Goal: Task Accomplishment & Management: Complete application form

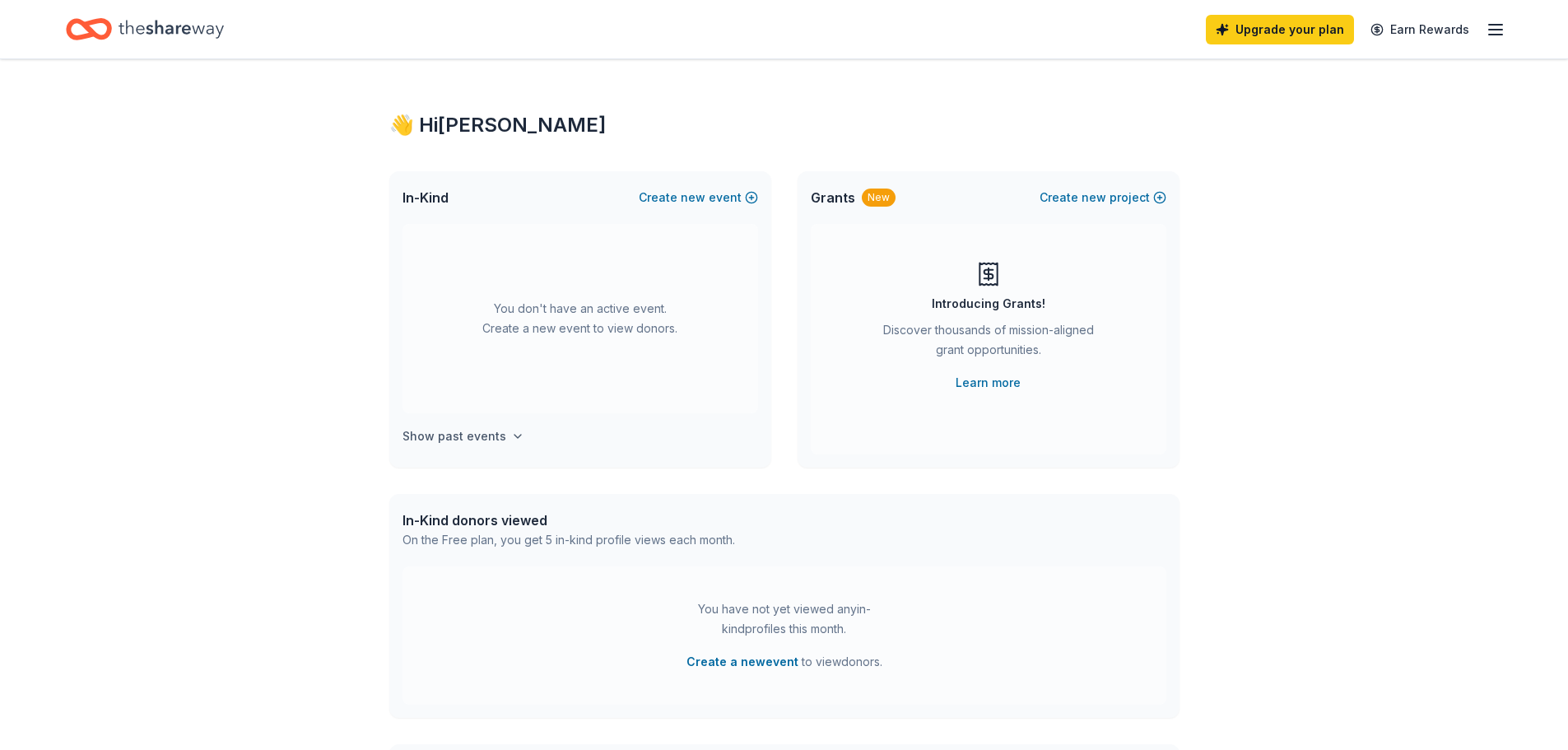
click at [440, 437] on h4 "Show past events" at bounding box center [454, 436] width 104 height 20
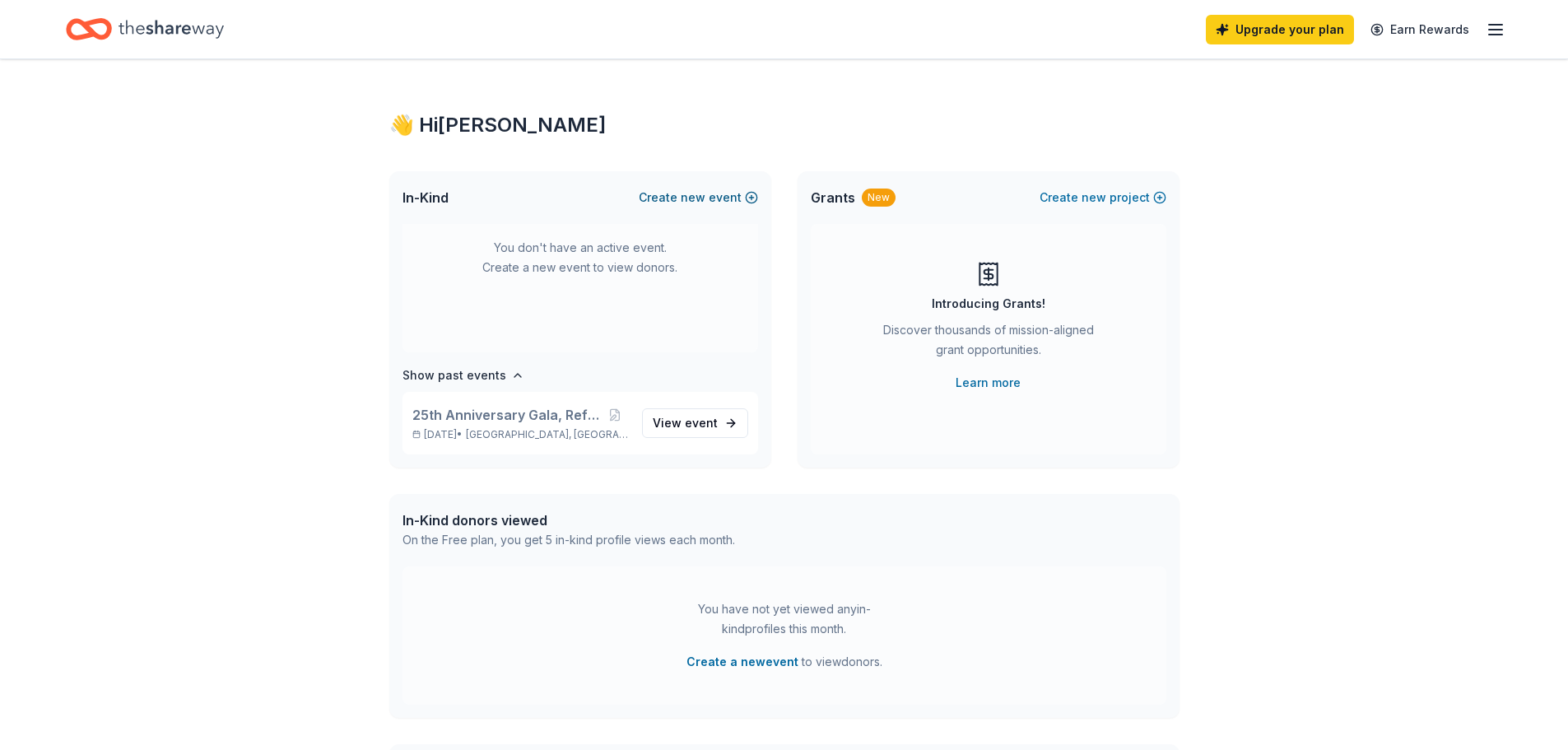
click at [731, 198] on button "Create new event" at bounding box center [698, 197] width 120 height 20
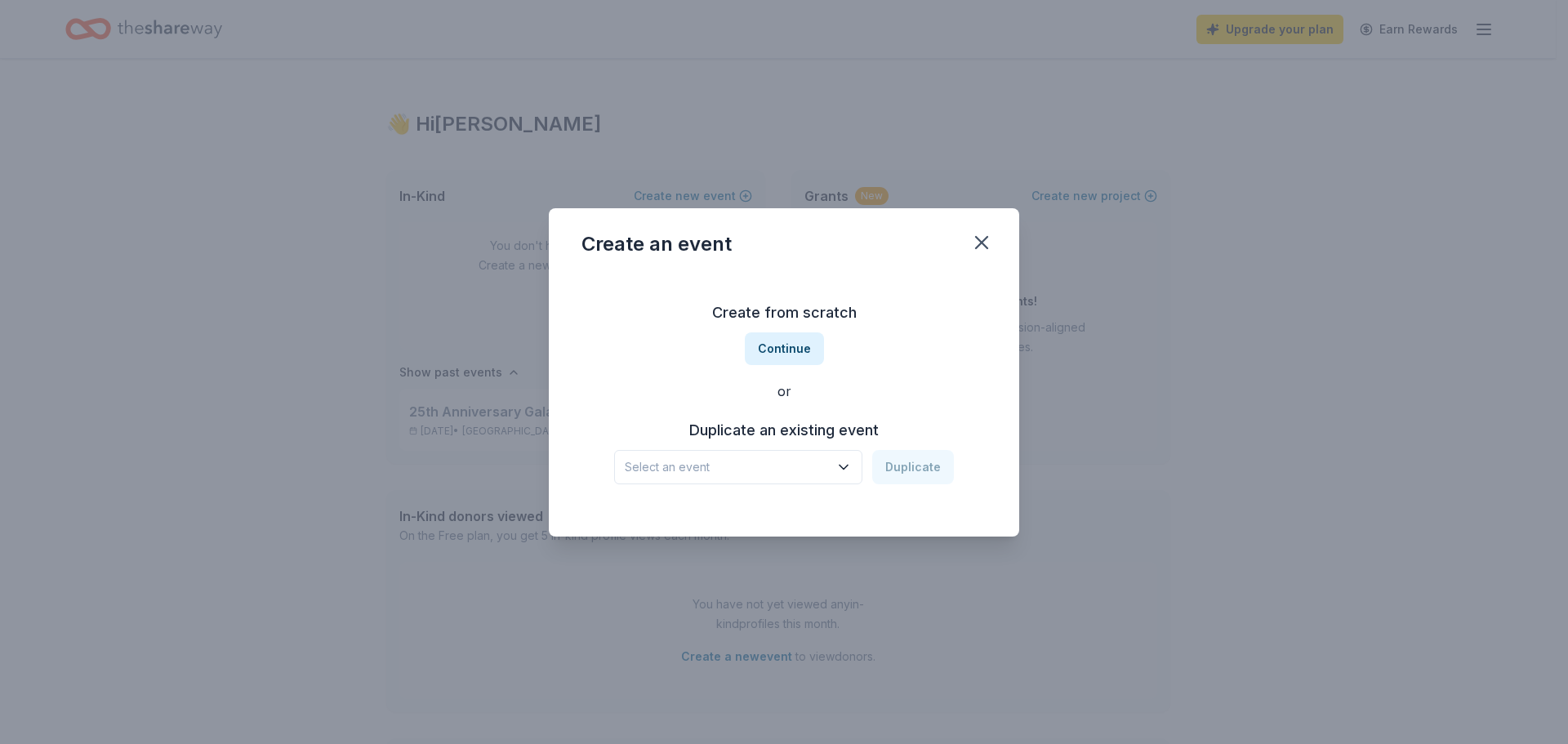
click at [771, 476] on span "Select an event" at bounding box center [726, 467] width 204 height 20
click at [769, 507] on div "25th Anniversary Gala, Reflections" at bounding box center [730, 511] width 198 height 20
click at [892, 463] on button "Duplicate" at bounding box center [913, 468] width 81 height 35
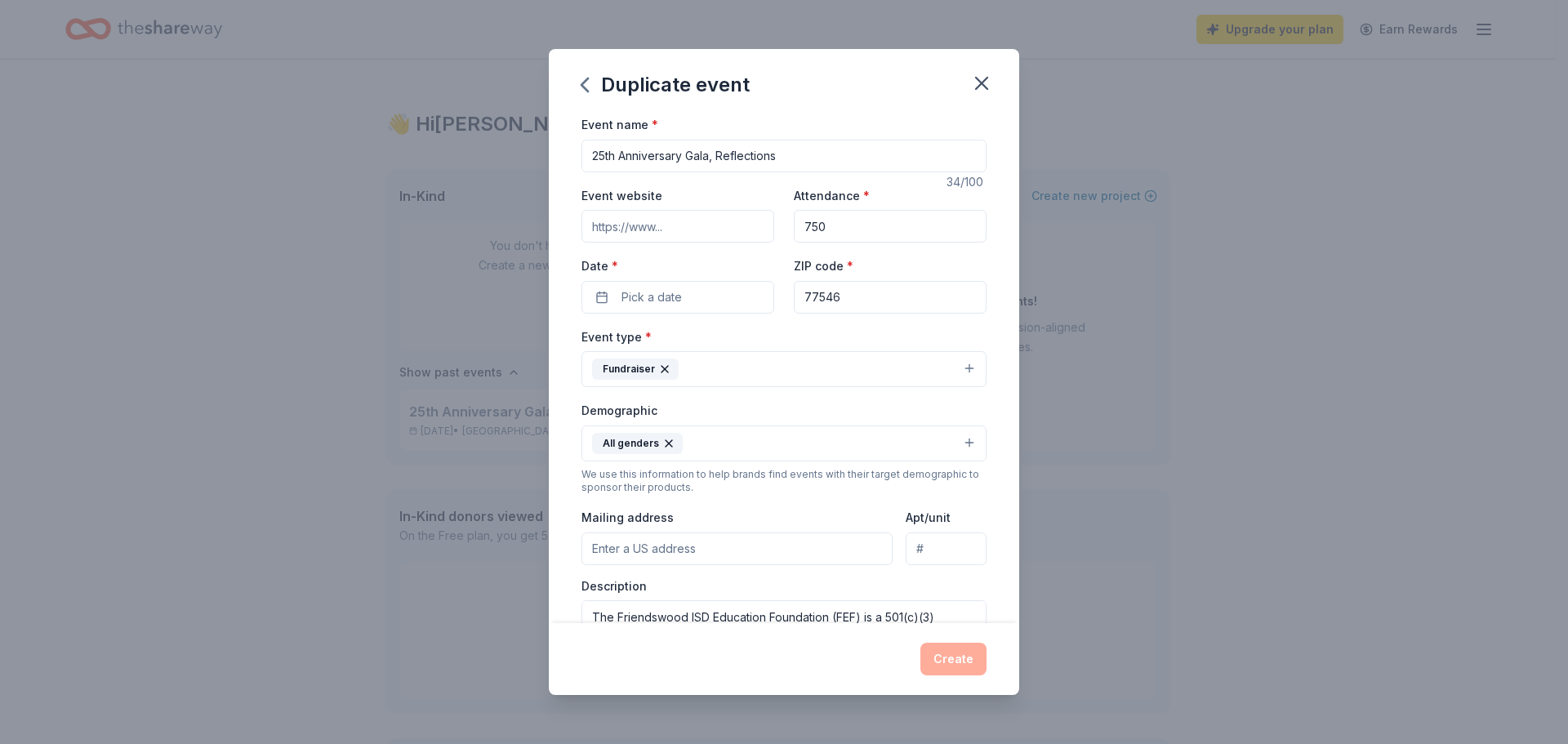
click at [662, 153] on input "25th Anniversary Gala, Reflections" at bounding box center [784, 156] width 405 height 33
drag, startPoint x: 681, startPoint y: 159, endPoint x: 580, endPoint y: 153, distance: 101.2
click at [580, 153] on div "Event name * 25th Anniversary Gala, Reflections 34 /100 Event website Attendanc…" at bounding box center [784, 369] width 470 height 509
click at [681, 156] on input "2026 FEF Gala, Reflections" at bounding box center [784, 156] width 405 height 33
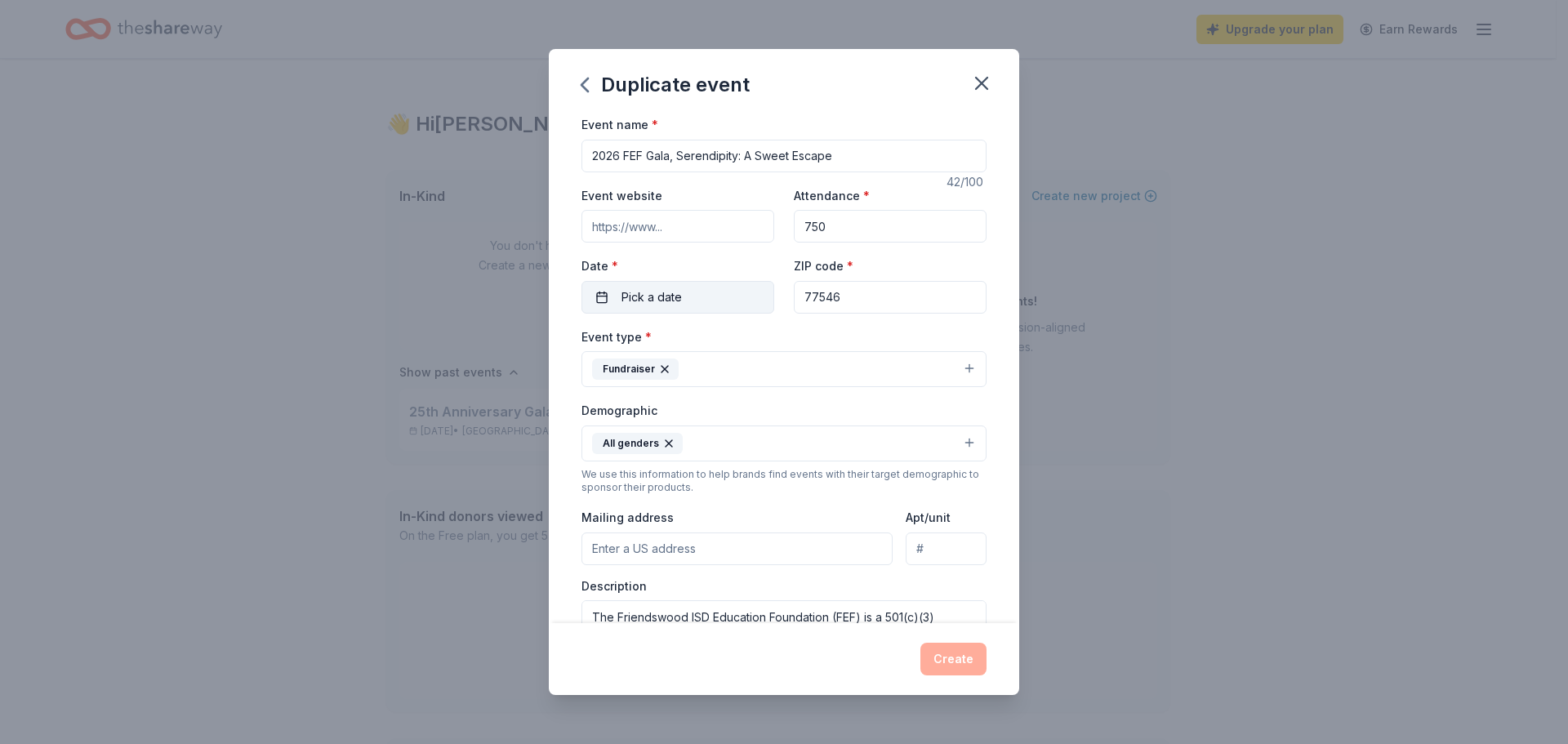
type input "2026 FEF Gala, Serendipity: A Sweet Escape"
click at [648, 301] on span "Pick a date" at bounding box center [652, 297] width 61 height 20
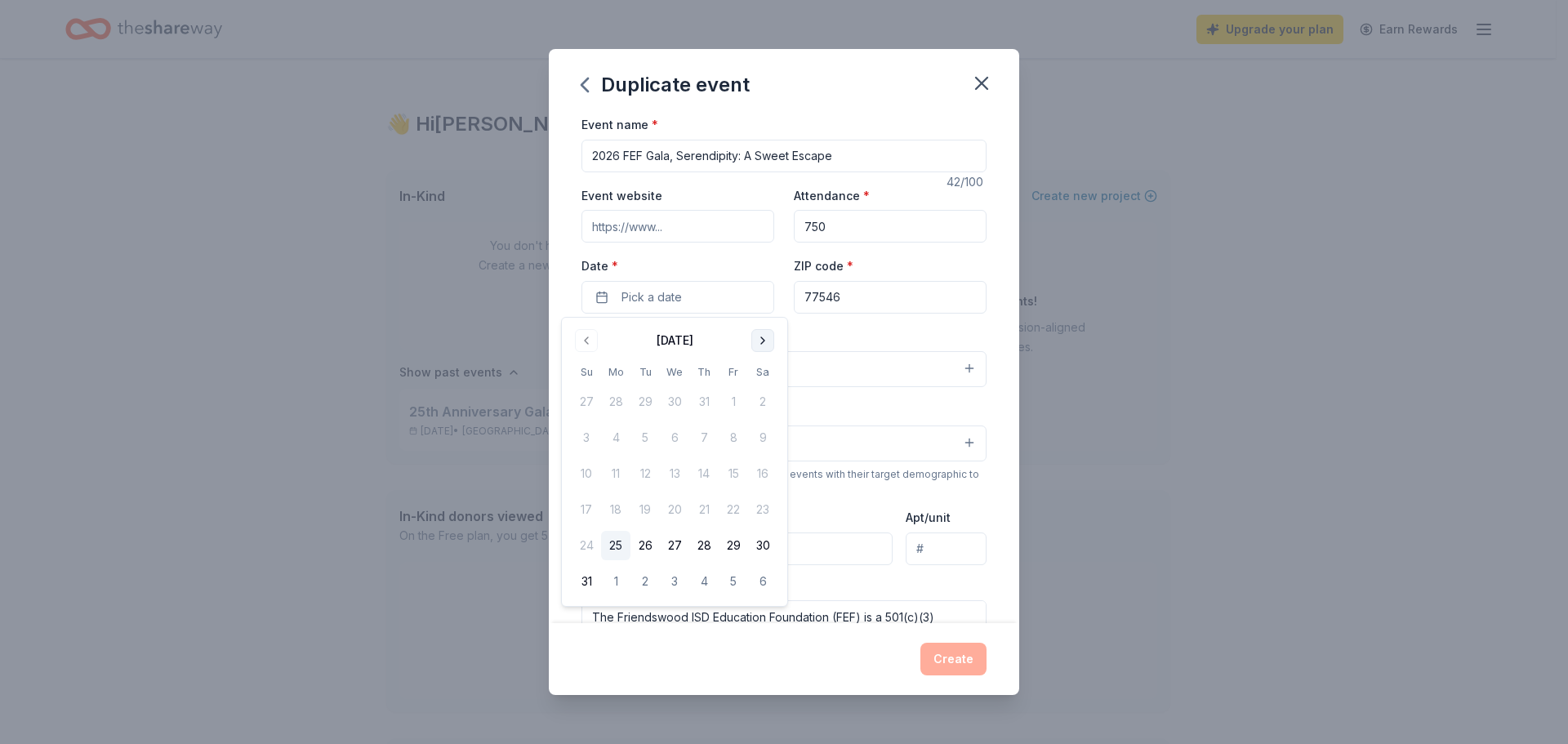
click at [761, 334] on button "Go to next month" at bounding box center [763, 340] width 23 height 23
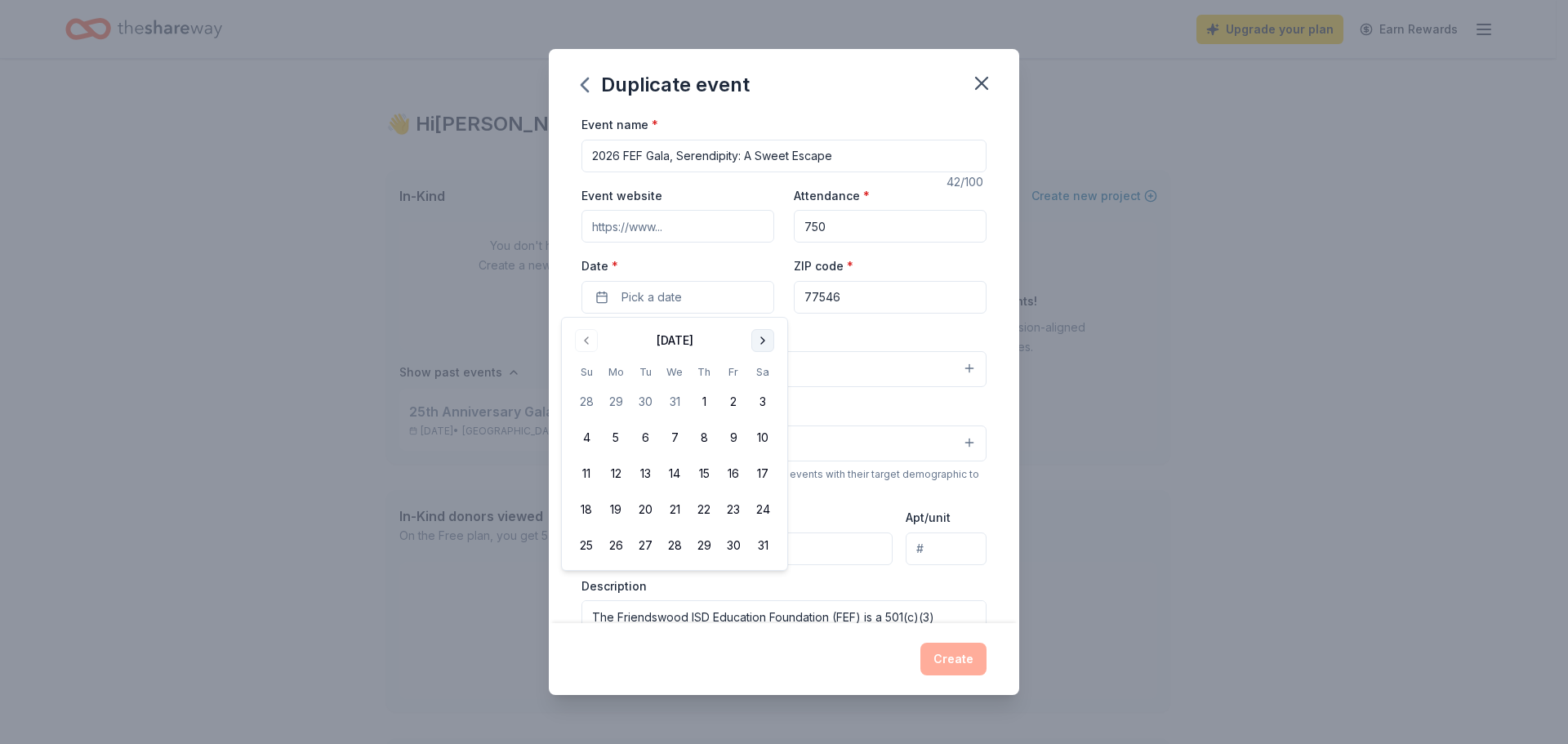
click at [761, 334] on button "Go to next month" at bounding box center [763, 340] width 23 height 23
click at [754, 507] on button "28" at bounding box center [763, 509] width 29 height 29
click at [806, 334] on div "Event type * Fundraiser" at bounding box center [784, 357] width 405 height 61
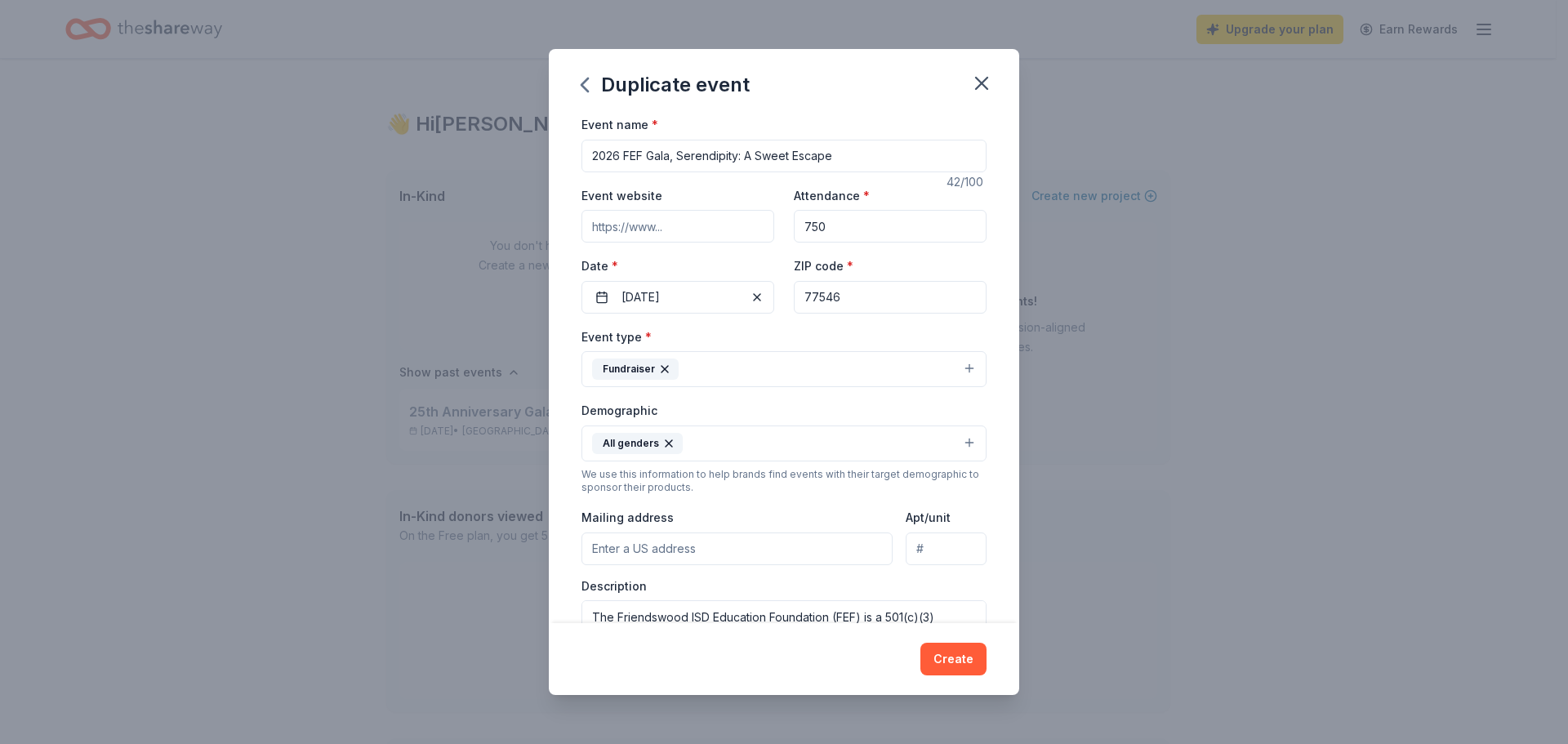
click at [860, 434] on button "All genders" at bounding box center [784, 443] width 405 height 36
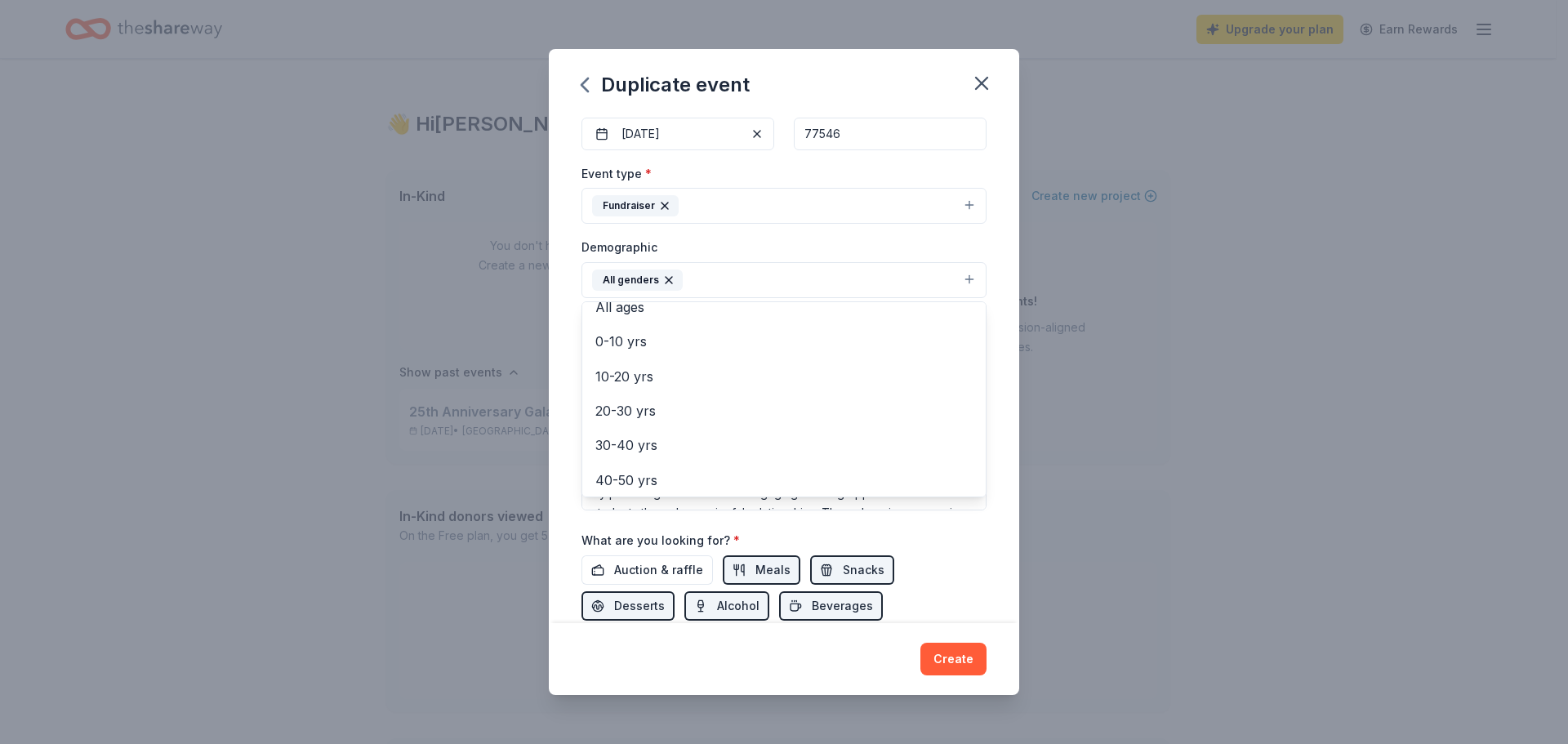
scroll to position [64, 0]
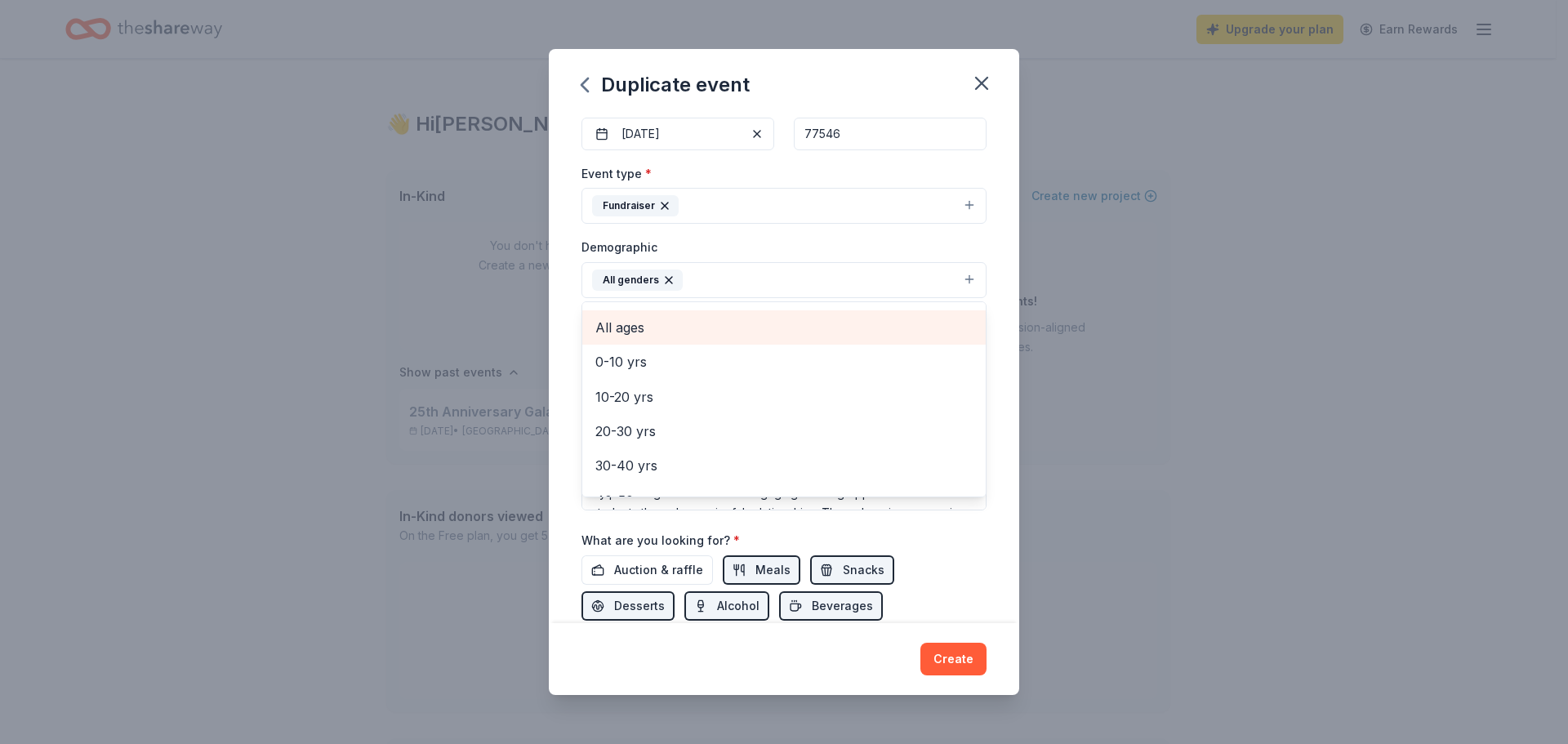
click at [619, 328] on span "All ages" at bounding box center [784, 327] width 377 height 22
click at [556, 338] on div "Event name * 2026 FEF Gala, Serendipity: A Sweet Escape 42 /100 Event website A…" at bounding box center [784, 369] width 470 height 509
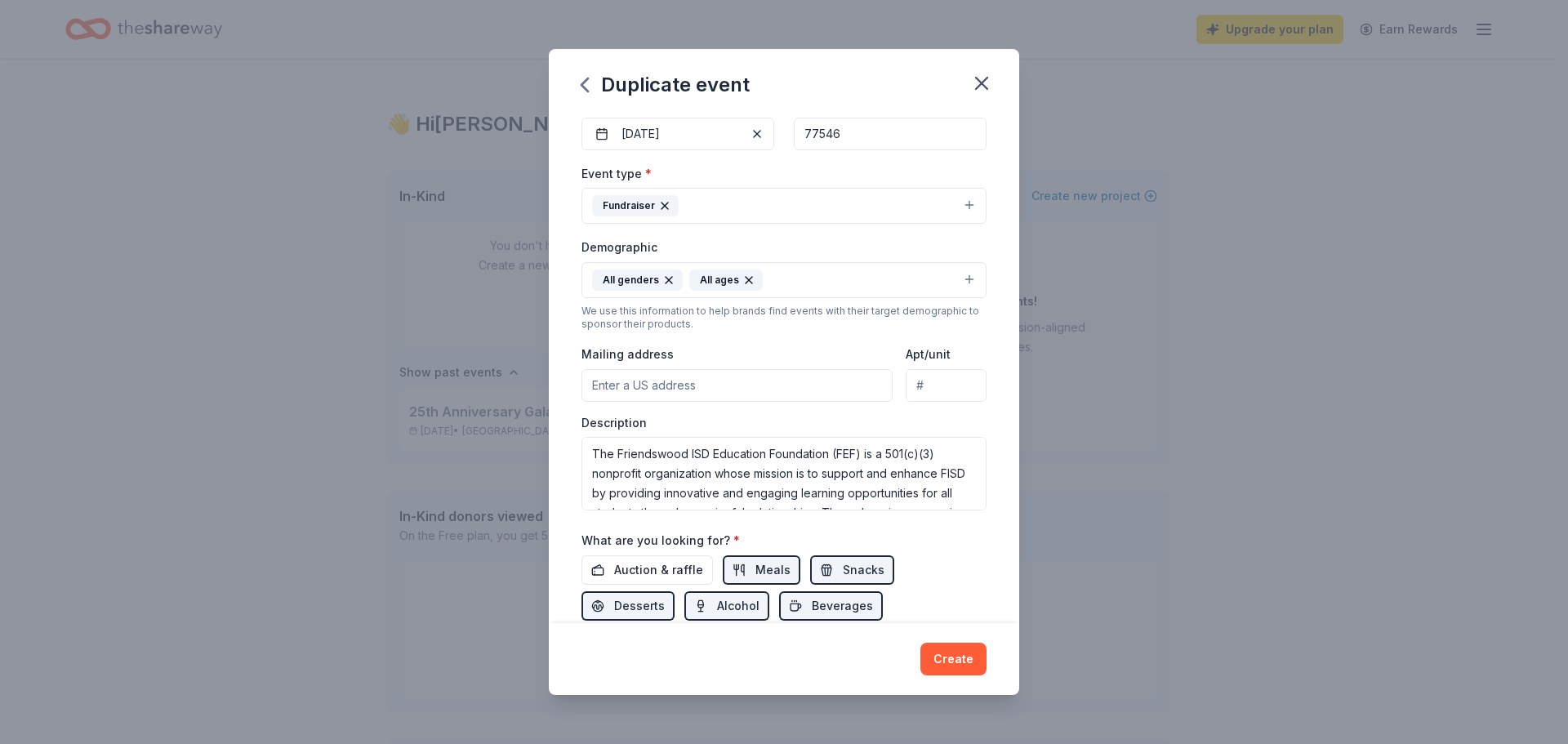
click at [648, 380] on input "Mailing address" at bounding box center [736, 385] width 311 height 33
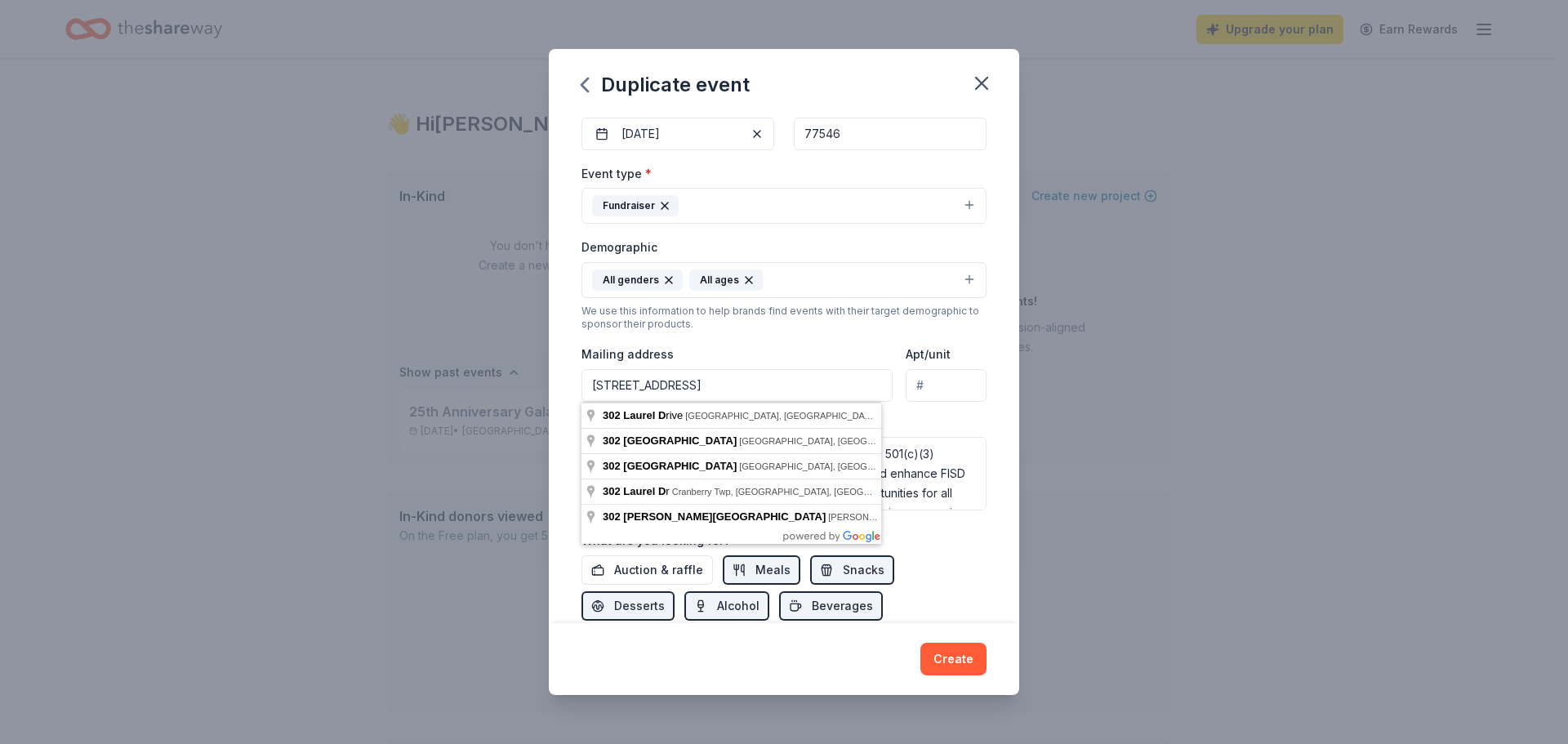
type input "[STREET_ADDRESS]"
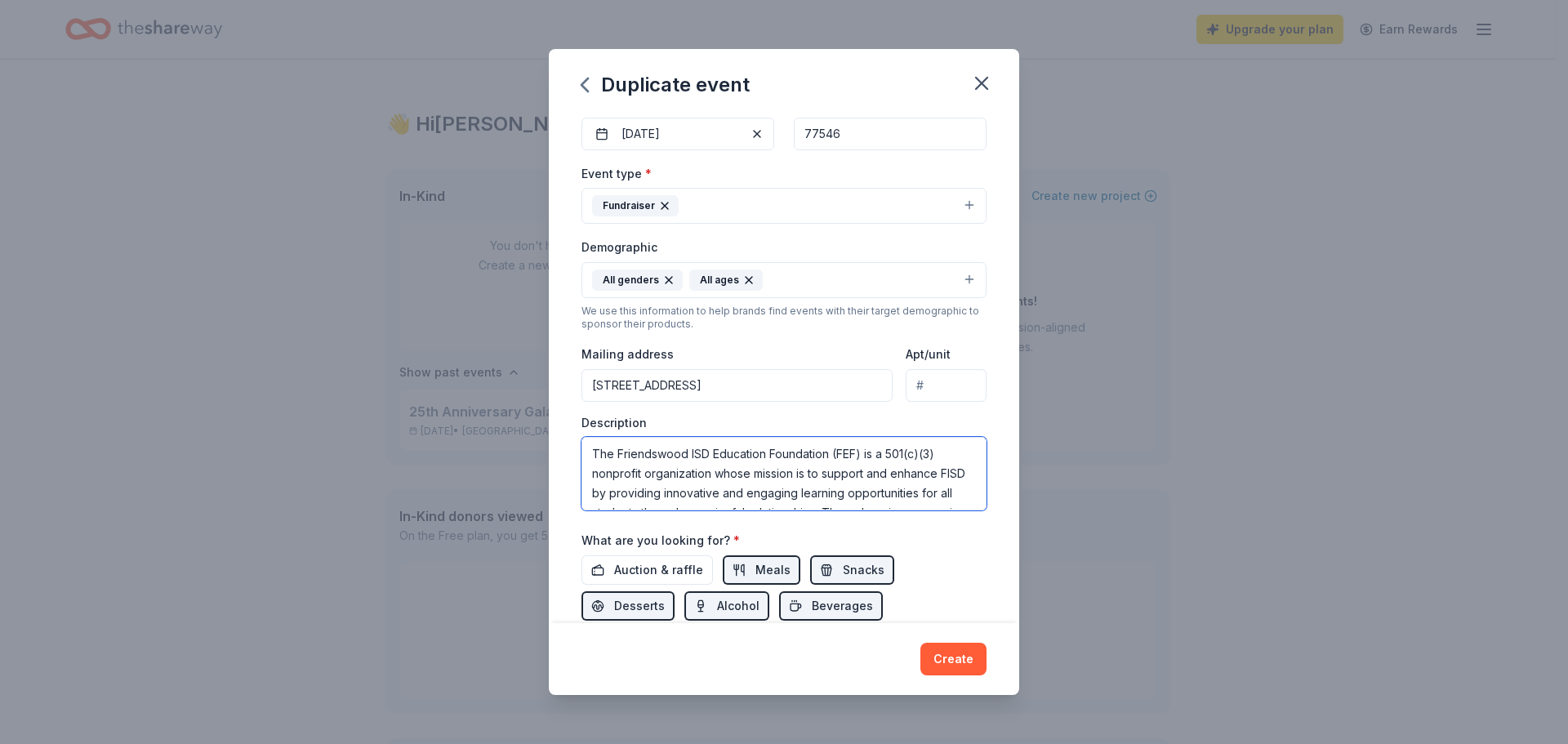
click at [723, 451] on textarea "The Friendswood ISD Education Foundation (FEF) is a 501(c)(3) nonprofit organiz…" at bounding box center [784, 474] width 405 height 74
click at [748, 471] on textarea "The Friendswood ISD Education Foundation (FEF) is a 501(c)(3) nonprofit organiz…" at bounding box center [784, 474] width 405 height 74
click at [866, 472] on textarea "The Friendswood ISD Education Foundation (FEF) is a 501(c)(3) nonprofit organiz…" at bounding box center [784, 474] width 405 height 74
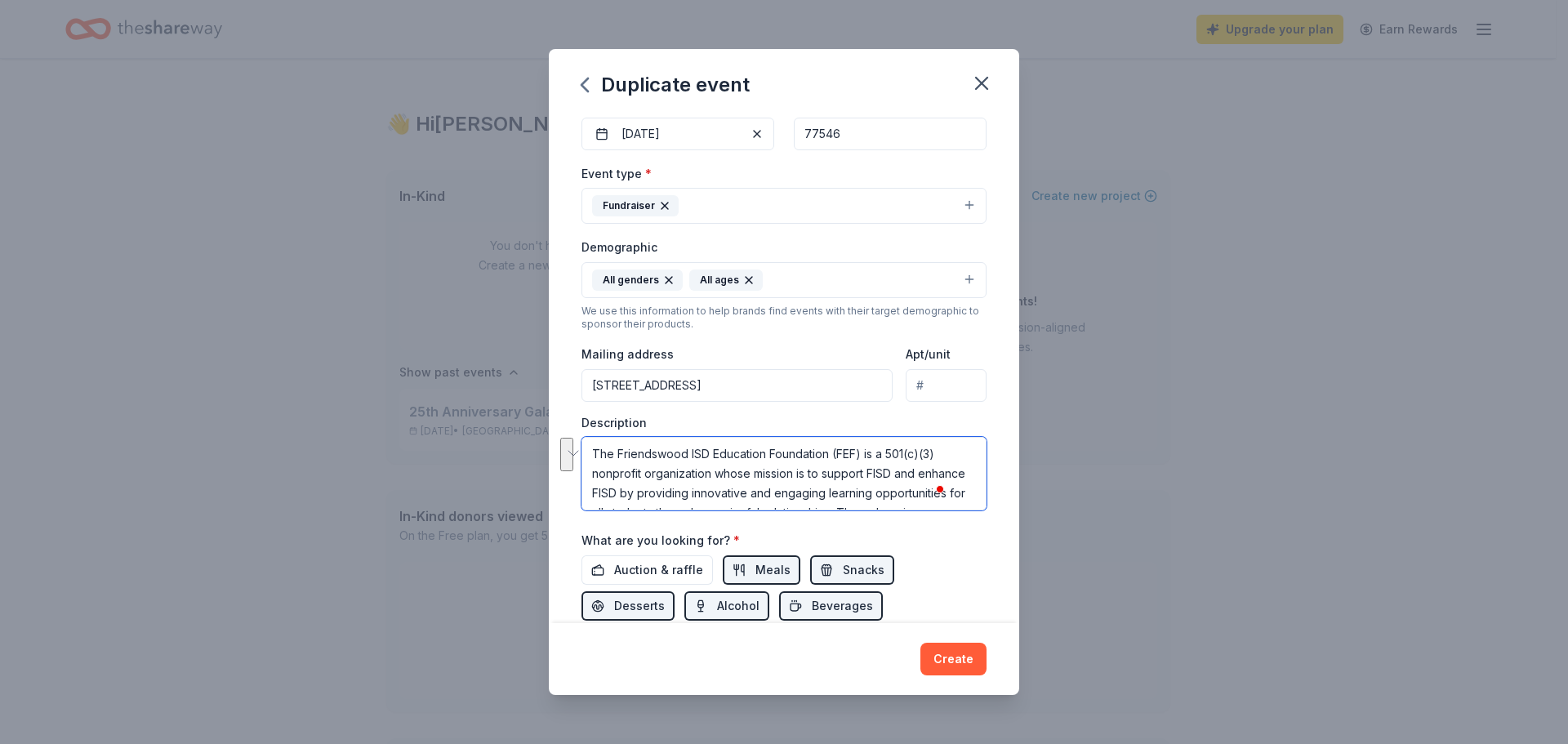
drag, startPoint x: 643, startPoint y: 491, endPoint x: 755, endPoint y: 482, distance: 112.4
click at [755, 482] on textarea "The Friendswood ISD Education Foundation (FEF) is a 501(c)(3) nonprofit organiz…" at bounding box center [784, 474] width 405 height 74
click at [720, 498] on textarea "The Friendswood ISD Education Foundation (FEF) is a 501(c)(3) nonprofit organiz…" at bounding box center [784, 474] width 405 height 74
click at [644, 492] on textarea "The Friendswood ISD Education Foundation (FEF) is a 501(c)(3) nonprofit organiz…" at bounding box center [784, 474] width 405 height 74
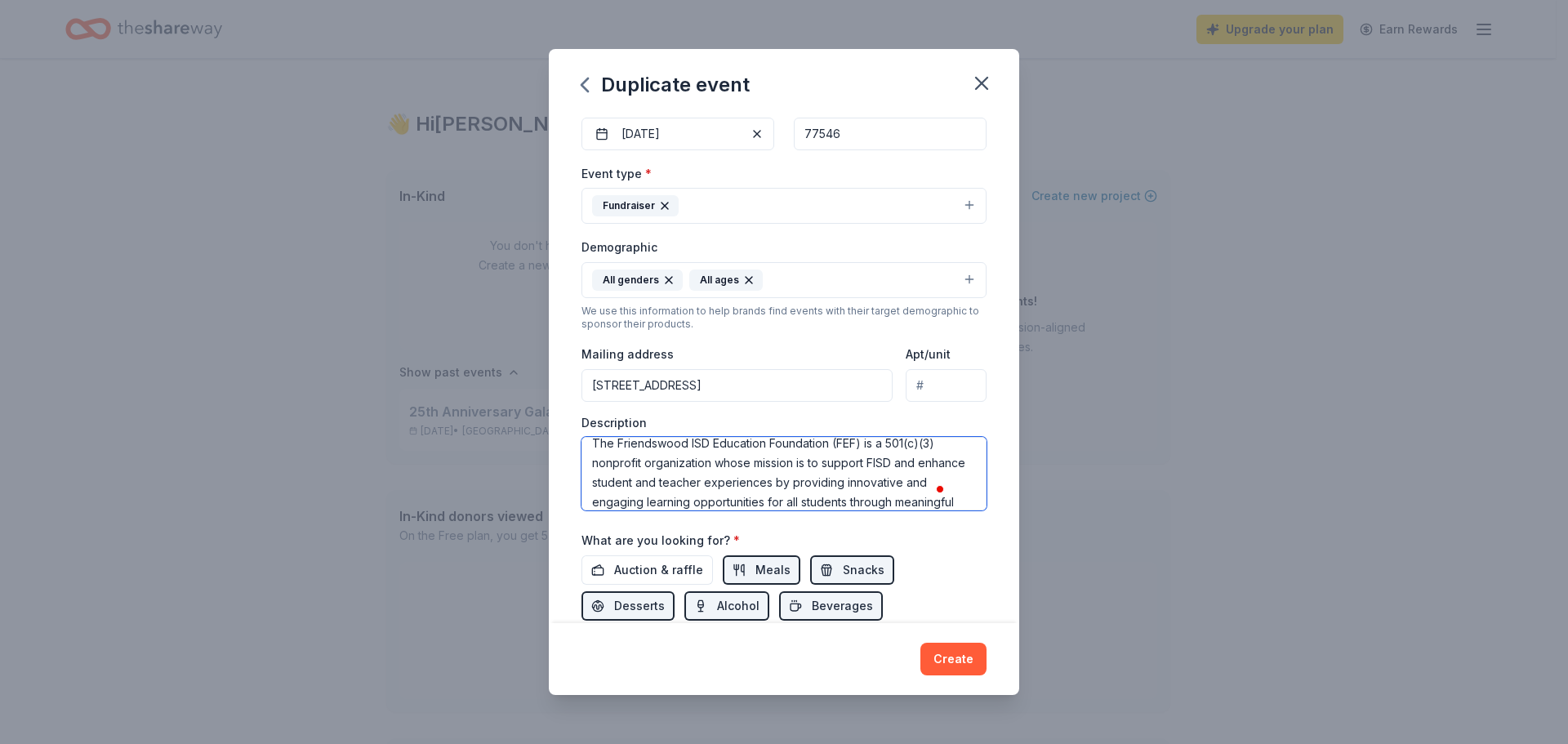
click at [790, 501] on textarea "The Friendswood ISD Education Foundation (FEF) is a 501(c)(3) nonprofit organiz…" at bounding box center [784, 474] width 405 height 74
click at [785, 500] on textarea "The Friendswood ISD Education Foundation (FEF) is a 501(c)(3) nonprofit organiz…" at bounding box center [784, 474] width 405 height 74
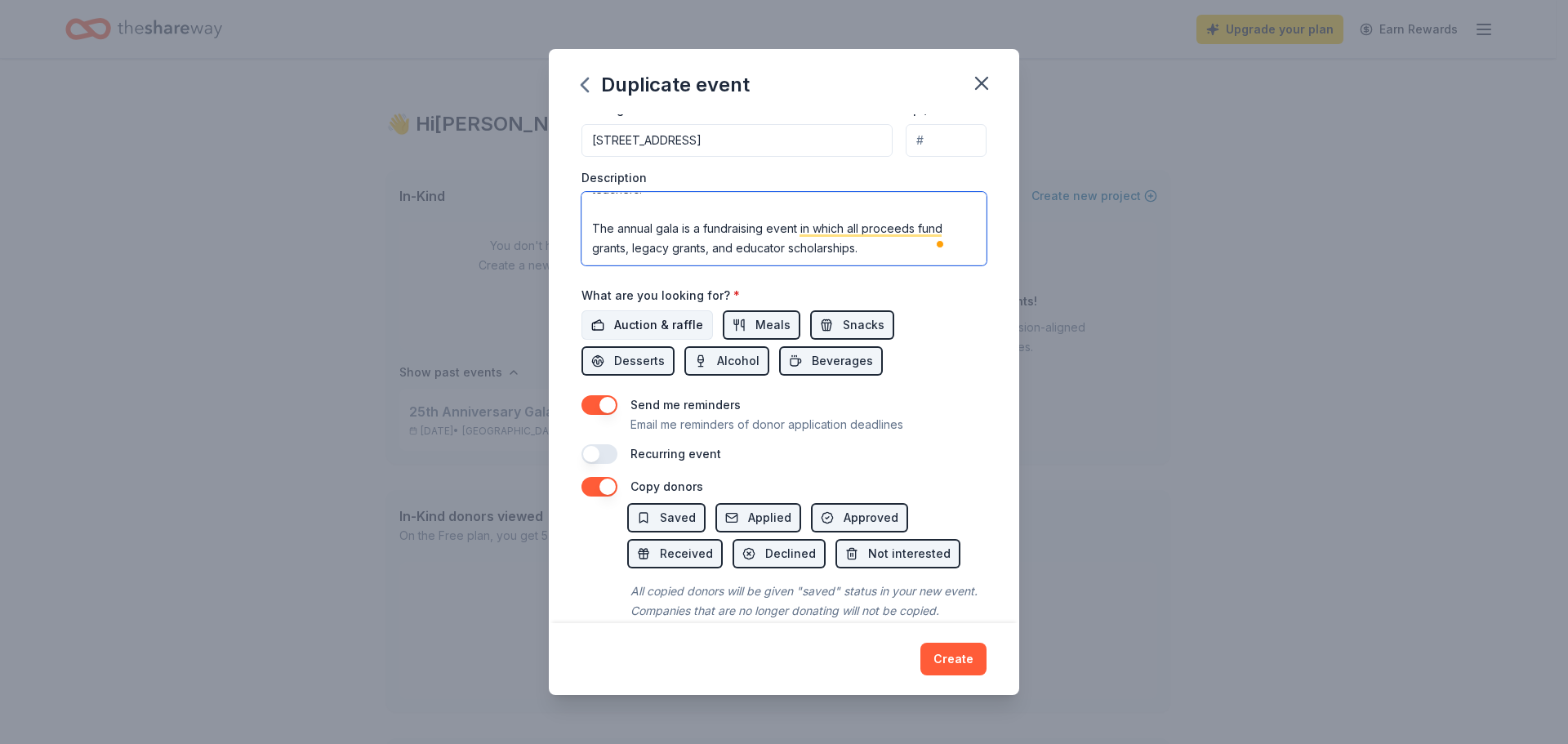
type textarea "The Friendswood ISD Education Foundation (FEF) is a 501(c)(3) nonprofit organiz…"
click at [642, 322] on span "Auction & raffle" at bounding box center [658, 325] width 89 height 20
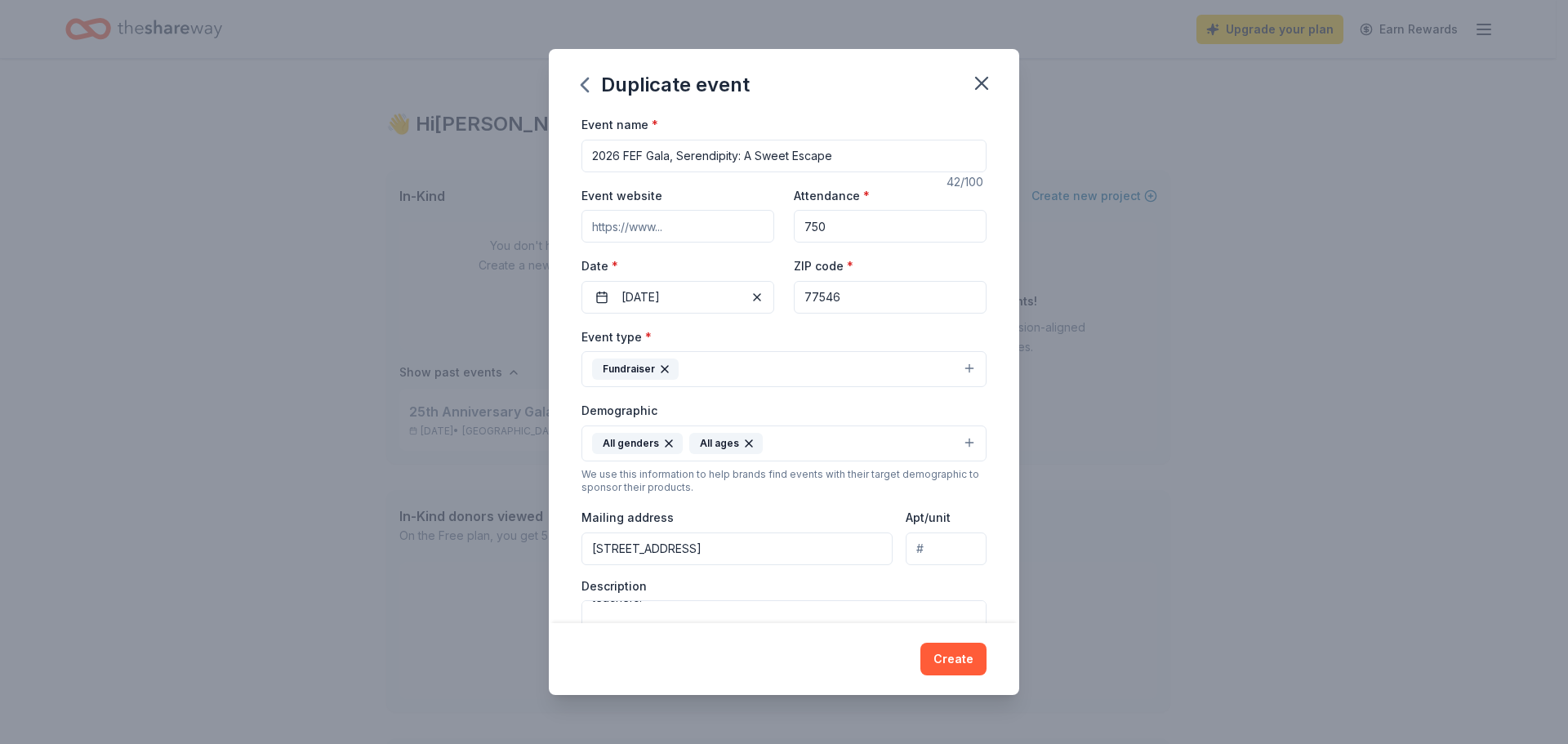
click at [666, 224] on input "Event website" at bounding box center [677, 226] width 193 height 33
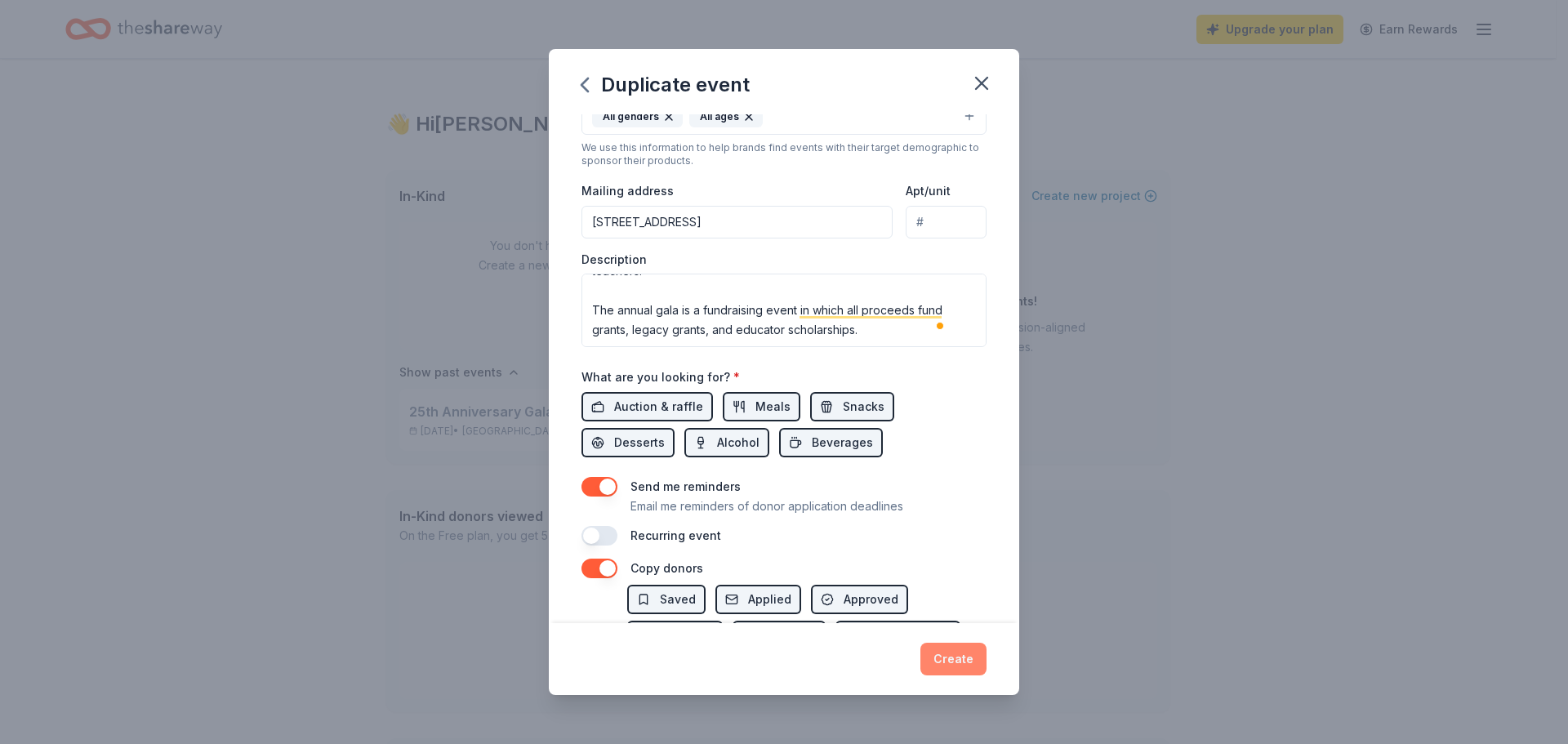
click at [967, 660] on button "Create" at bounding box center [953, 659] width 66 height 33
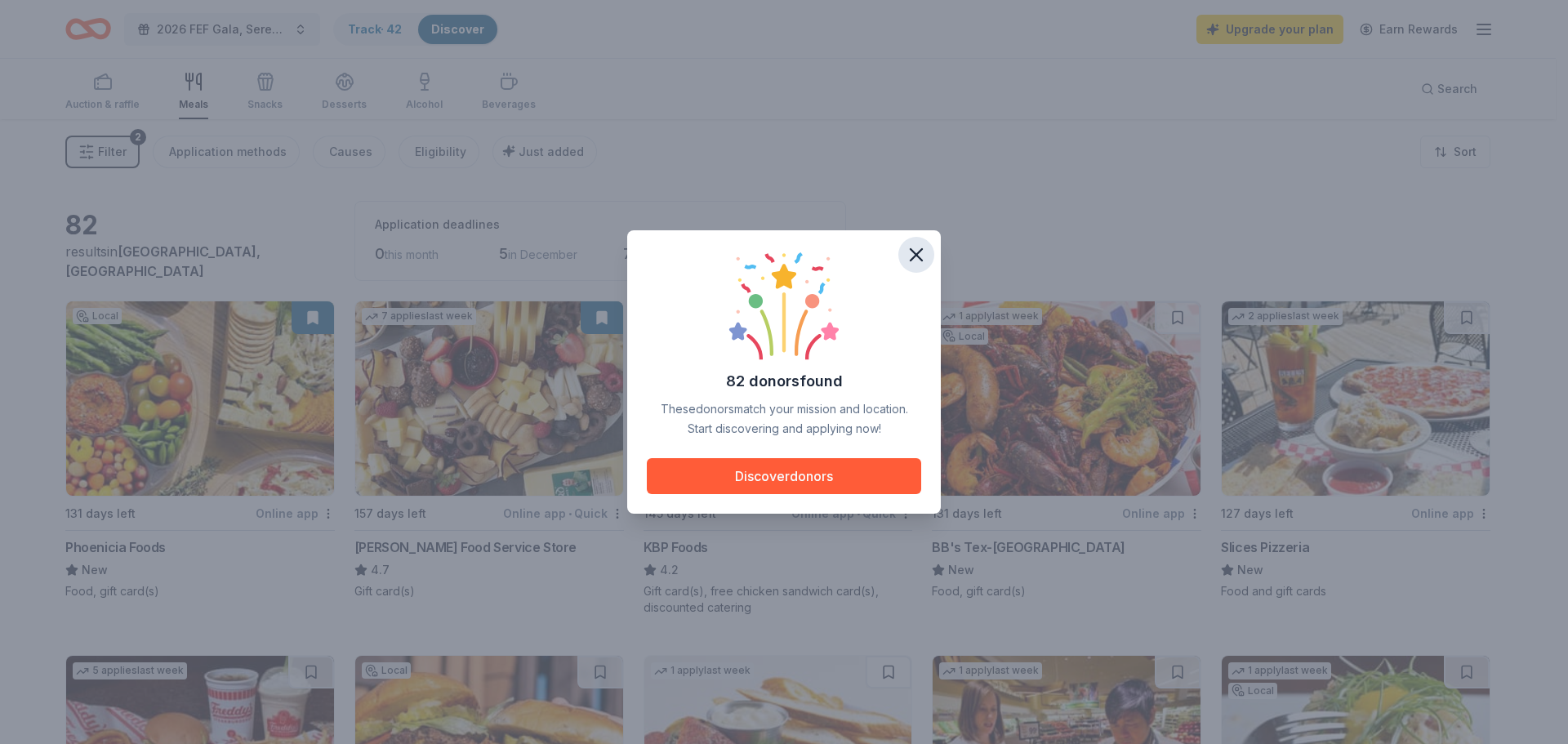
click at [920, 252] on icon "button" at bounding box center [915, 255] width 11 height 11
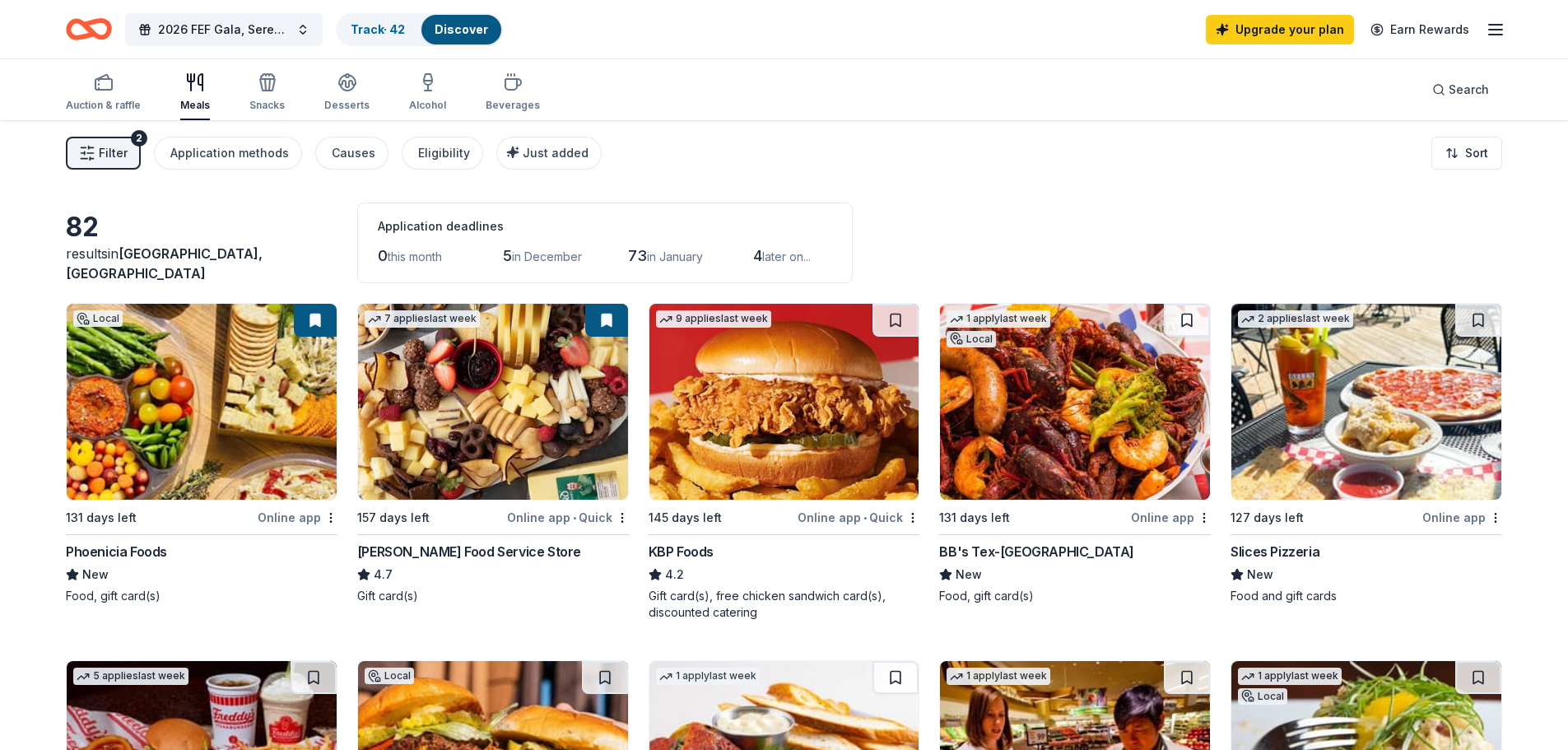
click at [1483, 34] on div "Upgrade your plan Earn Rewards" at bounding box center [1356, 29] width 299 height 38
click at [1497, 33] on icon "button" at bounding box center [1496, 30] width 20 height 20
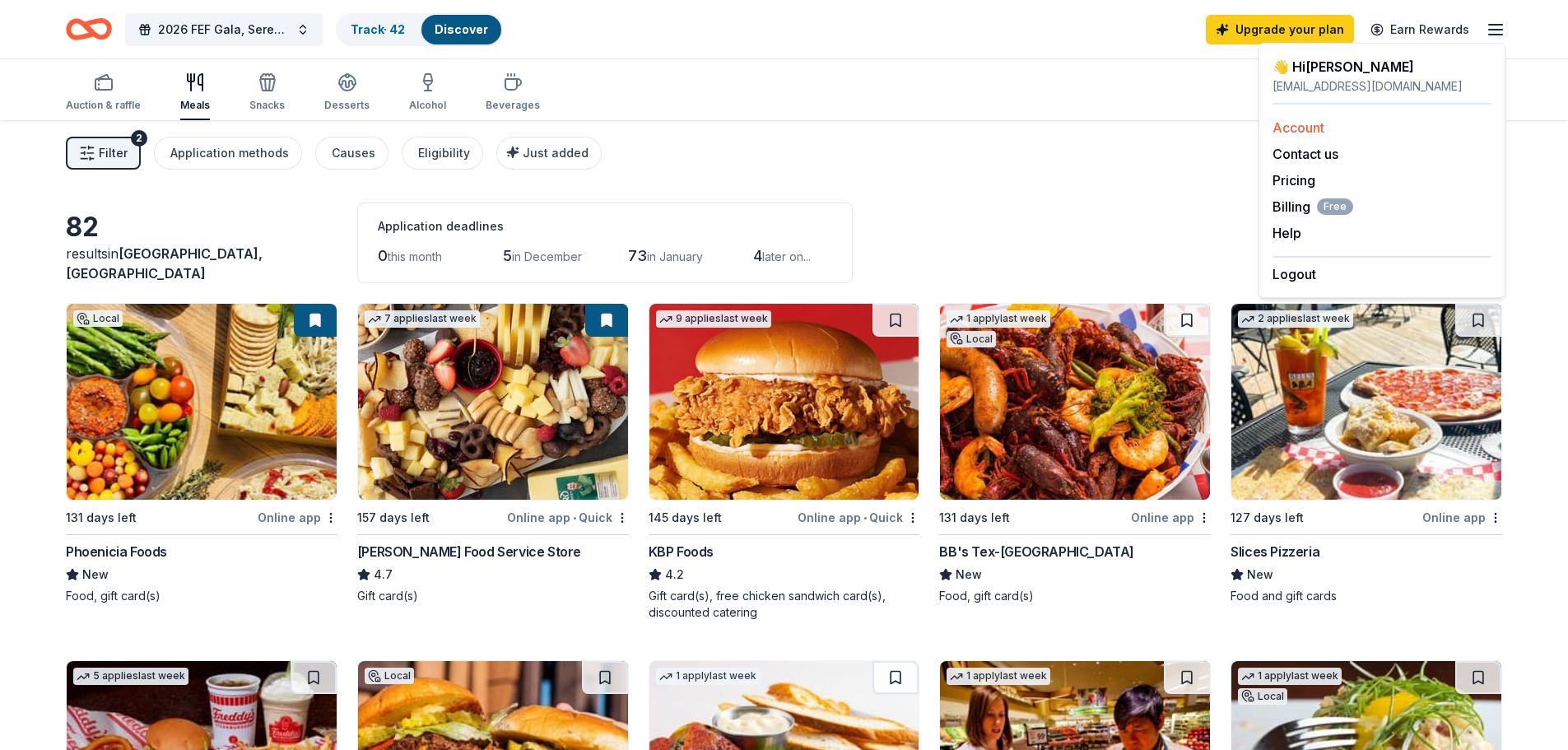
click at [1299, 123] on link "Account" at bounding box center [1298, 127] width 52 height 17
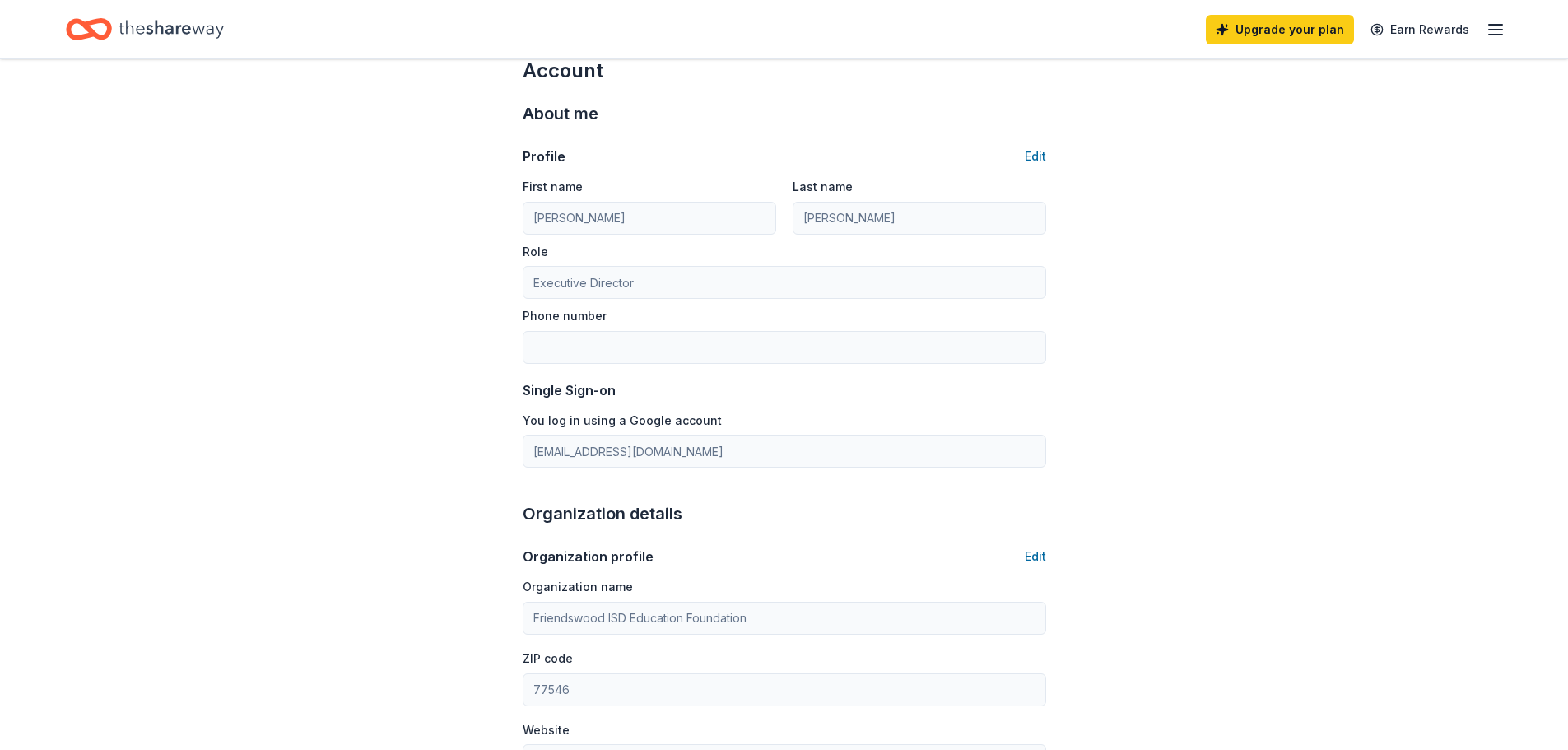
scroll to position [22, 0]
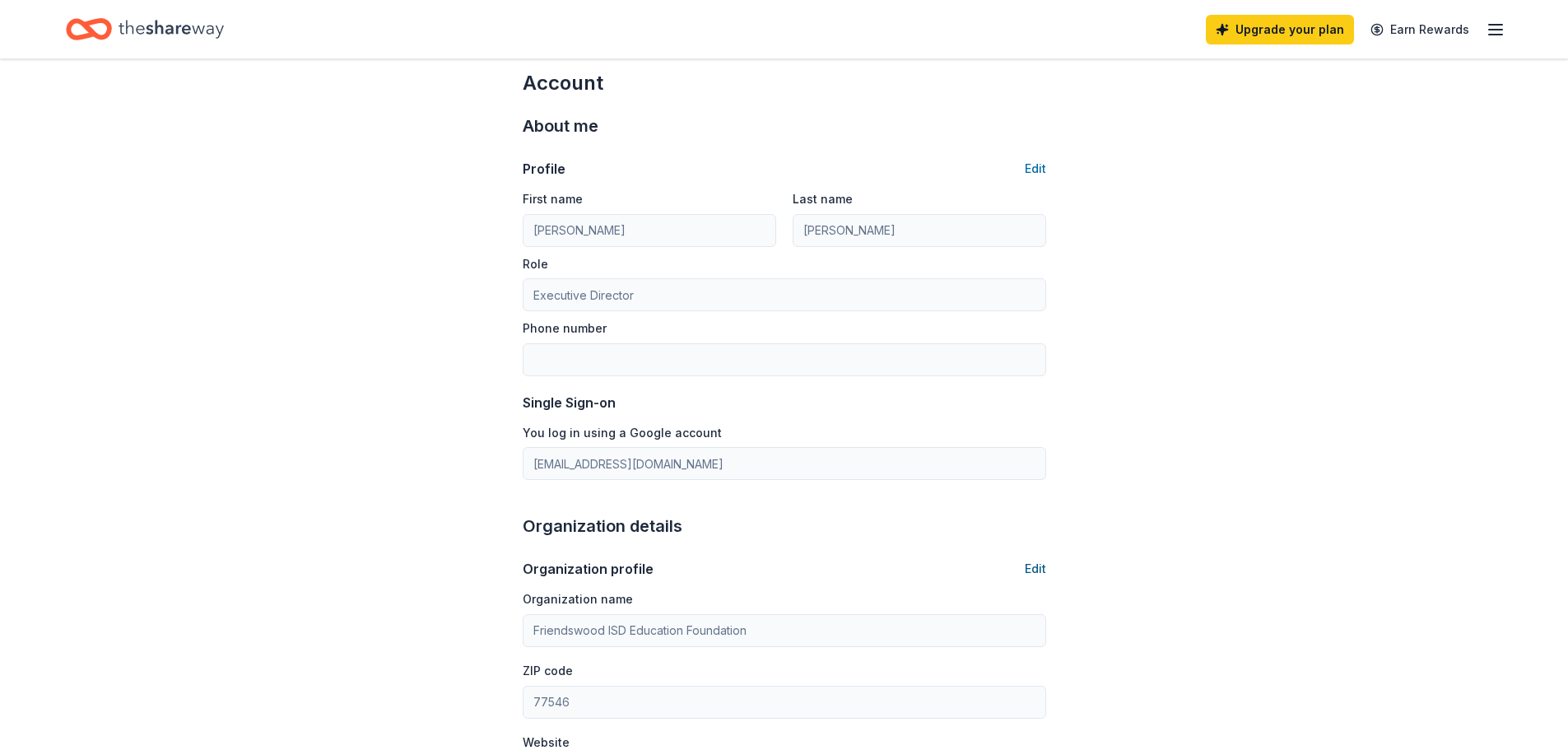
click at [1042, 571] on button "Edit" at bounding box center [1035, 568] width 22 height 20
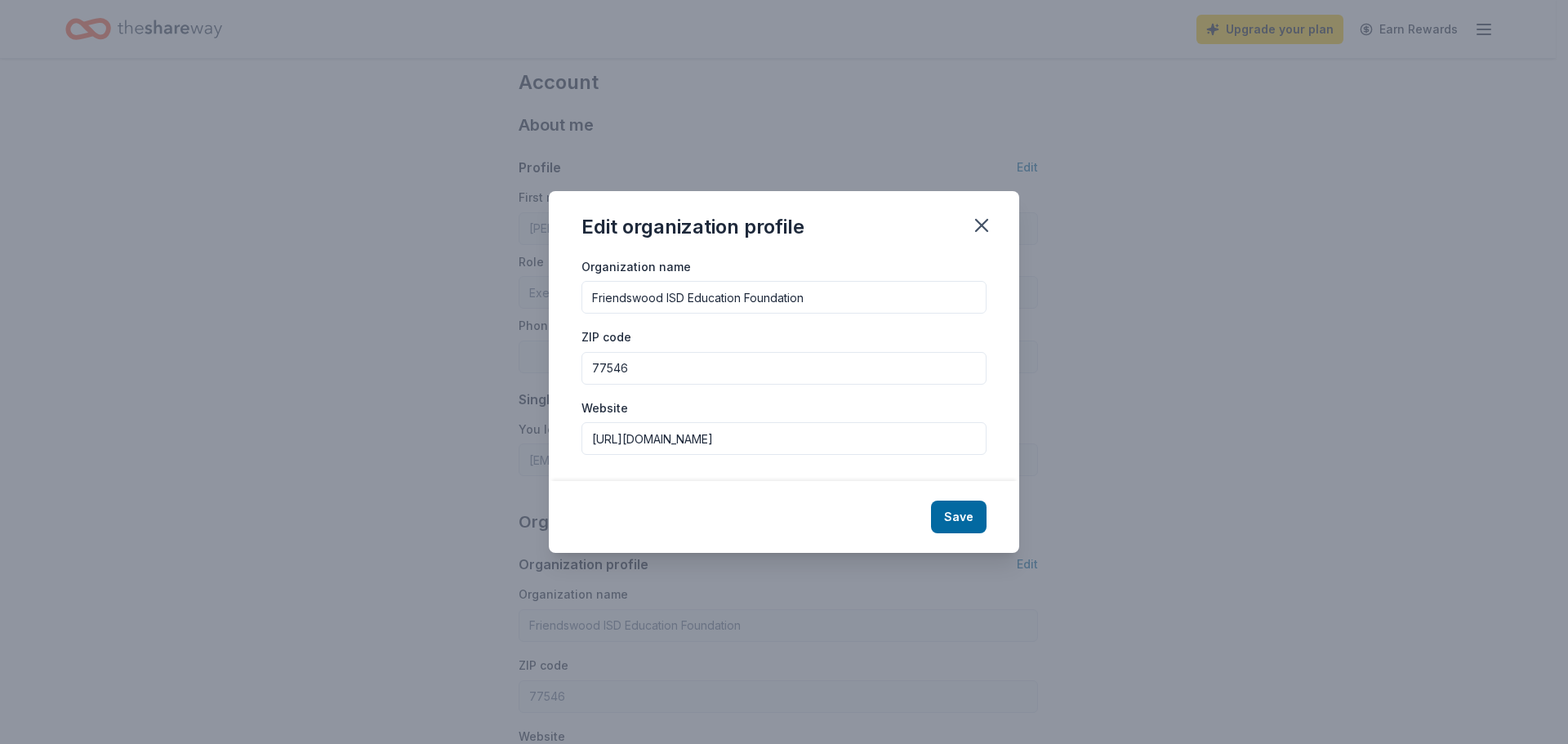
click at [675, 424] on input "[URL][DOMAIN_NAME]" at bounding box center [784, 439] width 405 height 33
type input "[DOMAIN_NAME]"
click at [959, 511] on button "Save" at bounding box center [958, 517] width 55 height 33
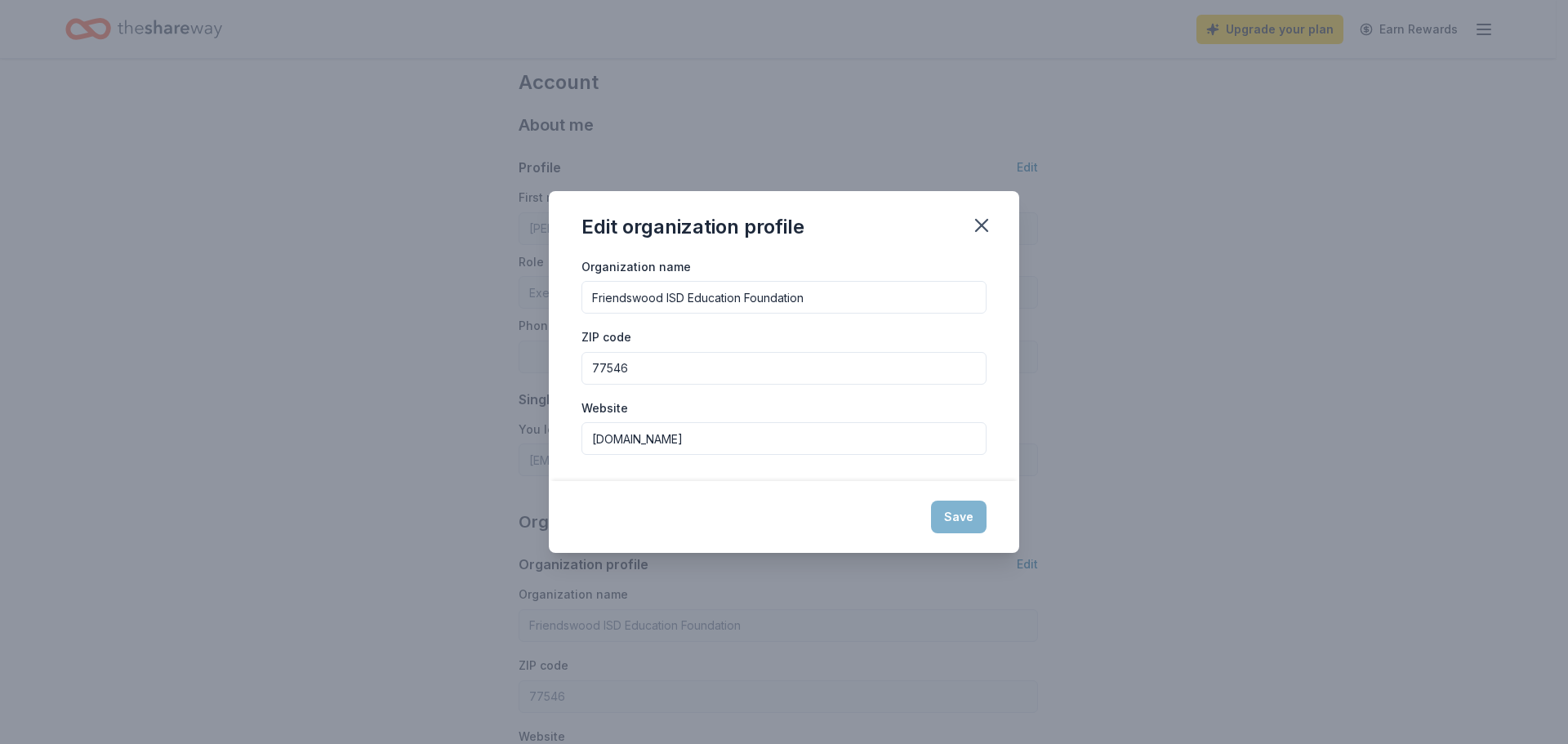
type input "[DOMAIN_NAME]"
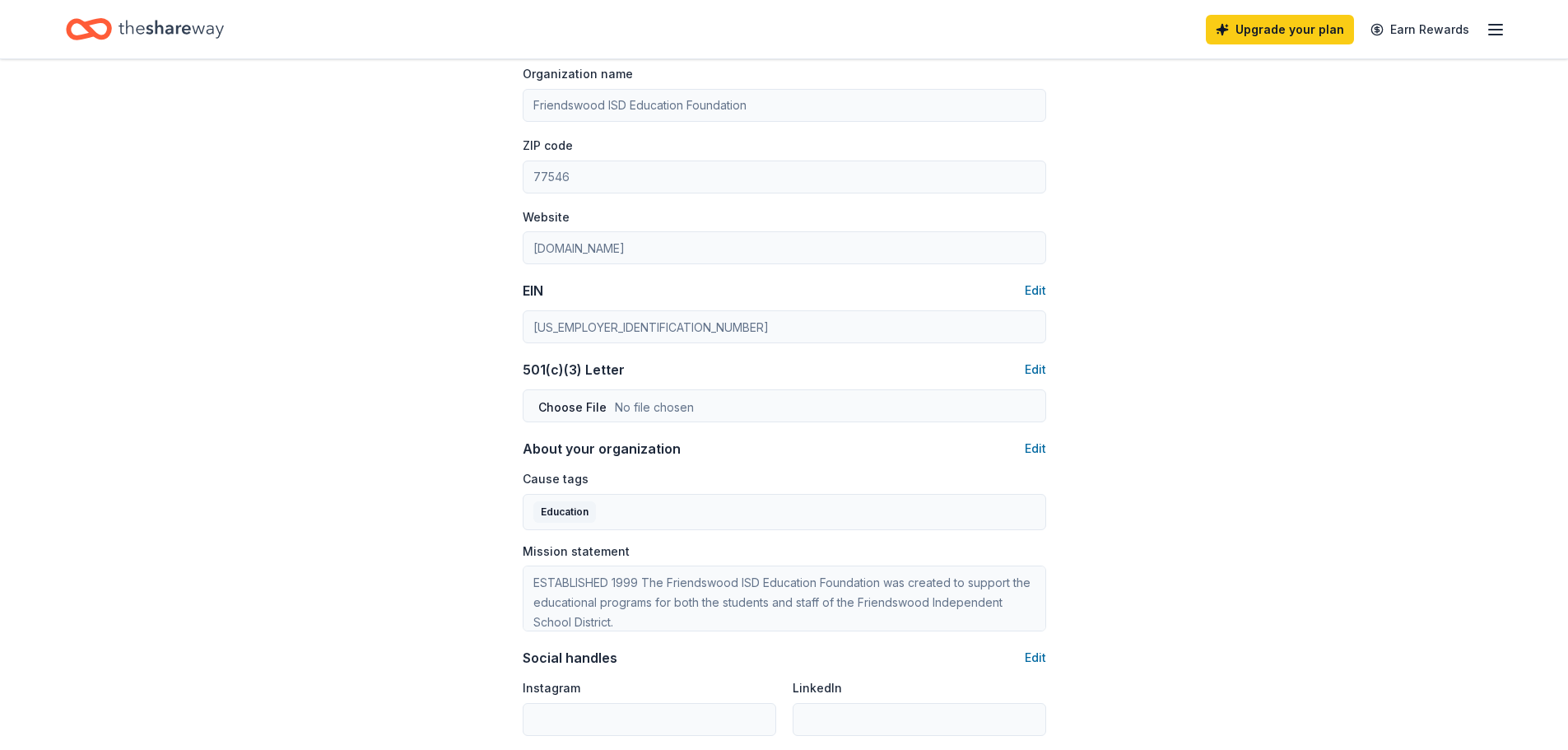
scroll to position [576, 0]
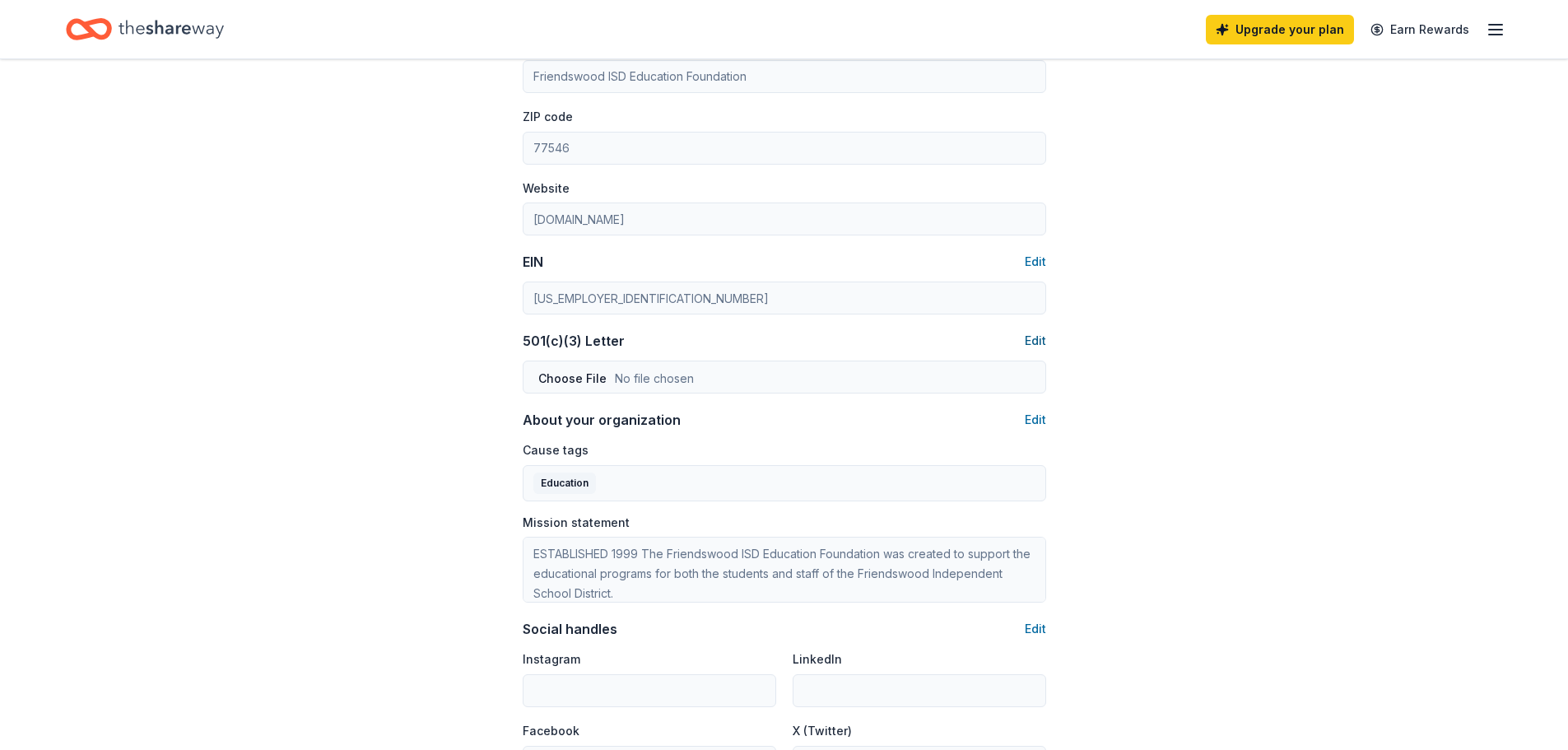
click at [1042, 341] on button "Edit" at bounding box center [1035, 341] width 22 height 20
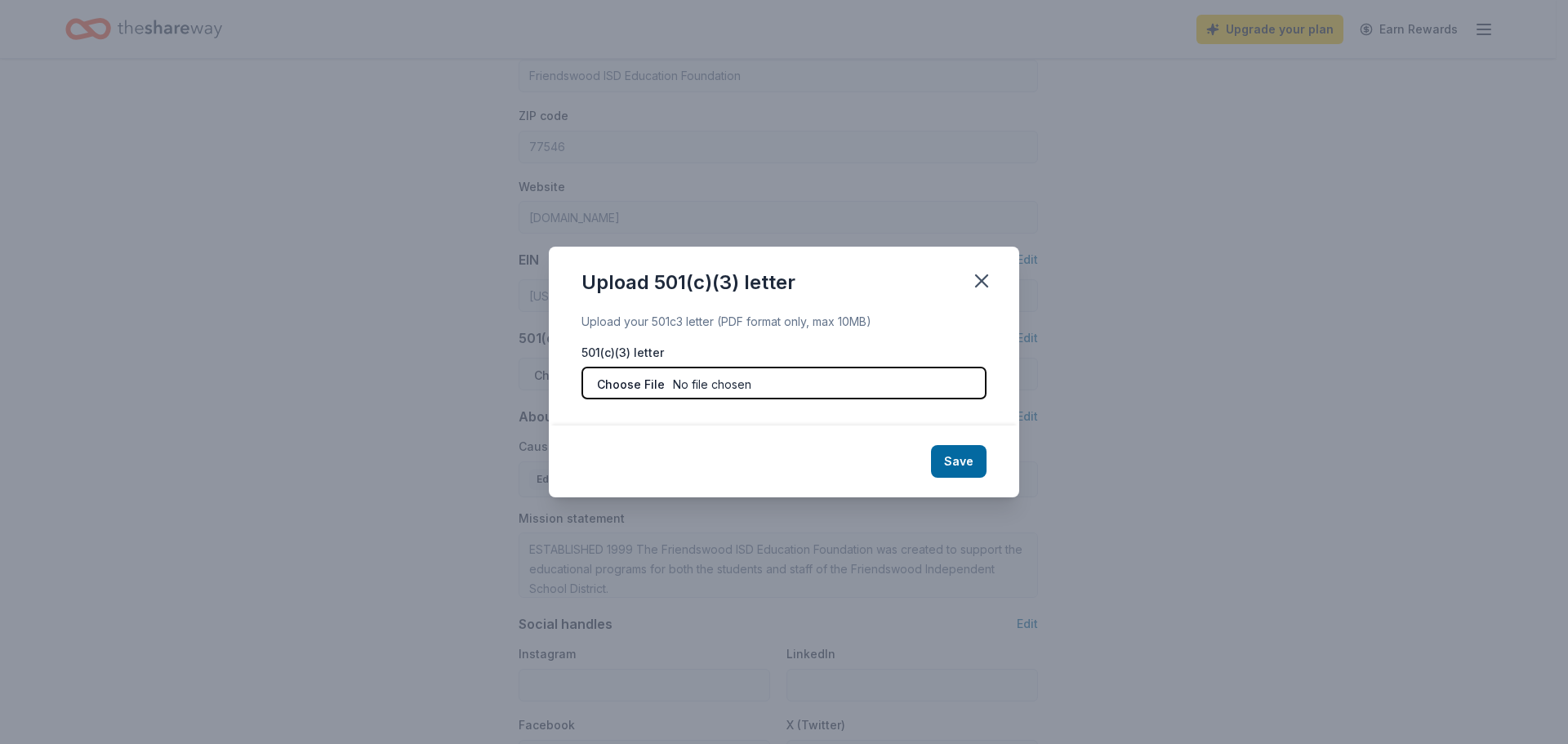
click at [736, 376] on input "file" at bounding box center [784, 383] width 405 height 33
type input "C:\fakepath\FEF Tax Exemption Letter.pdf"
click at [963, 383] on button at bounding box center [970, 383] width 20 height 20
click at [987, 275] on icon "button" at bounding box center [981, 281] width 11 height 11
drag, startPoint x: 967, startPoint y: 461, endPoint x: 888, endPoint y: 462, distance: 79.0
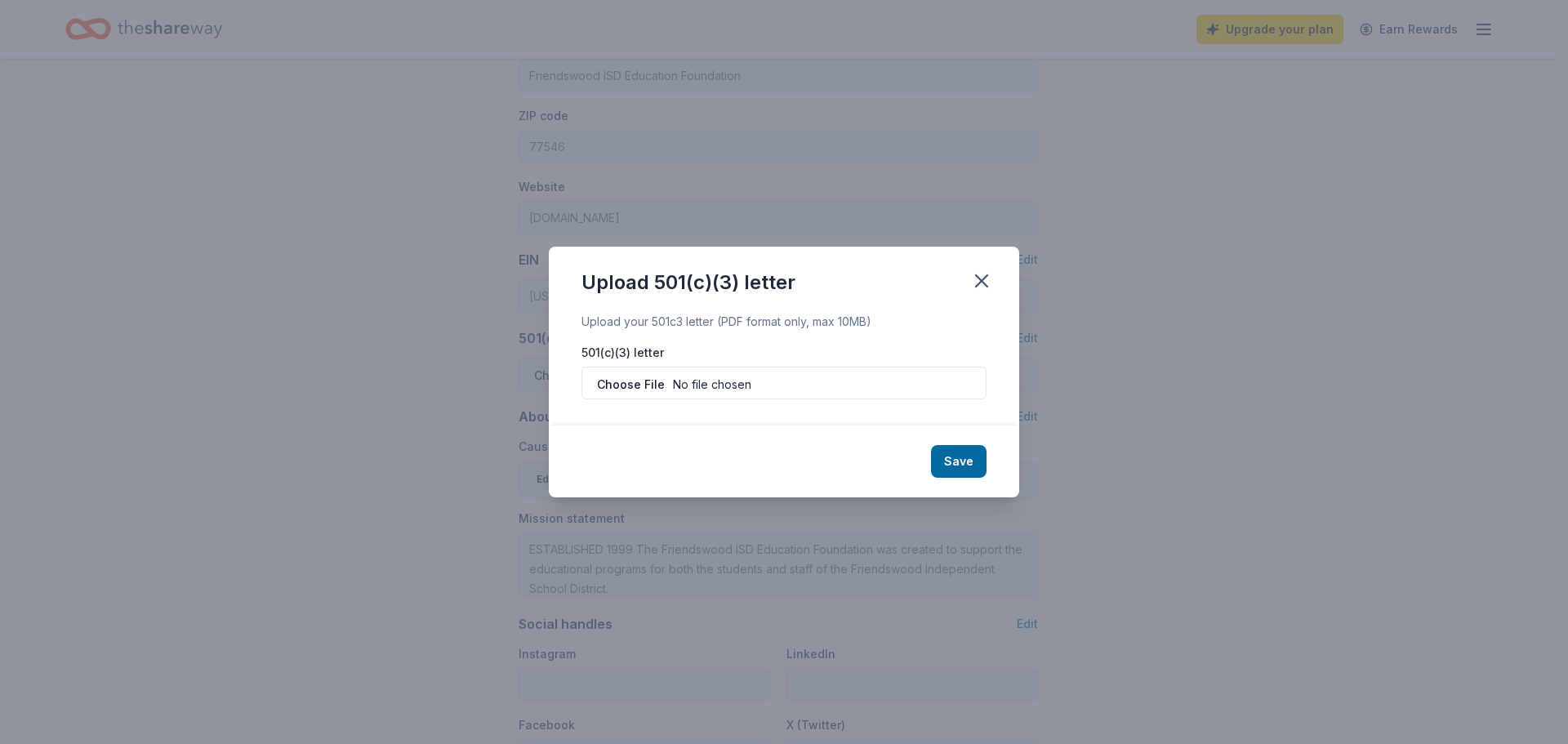
click at [966, 462] on button "Save" at bounding box center [958, 462] width 55 height 33
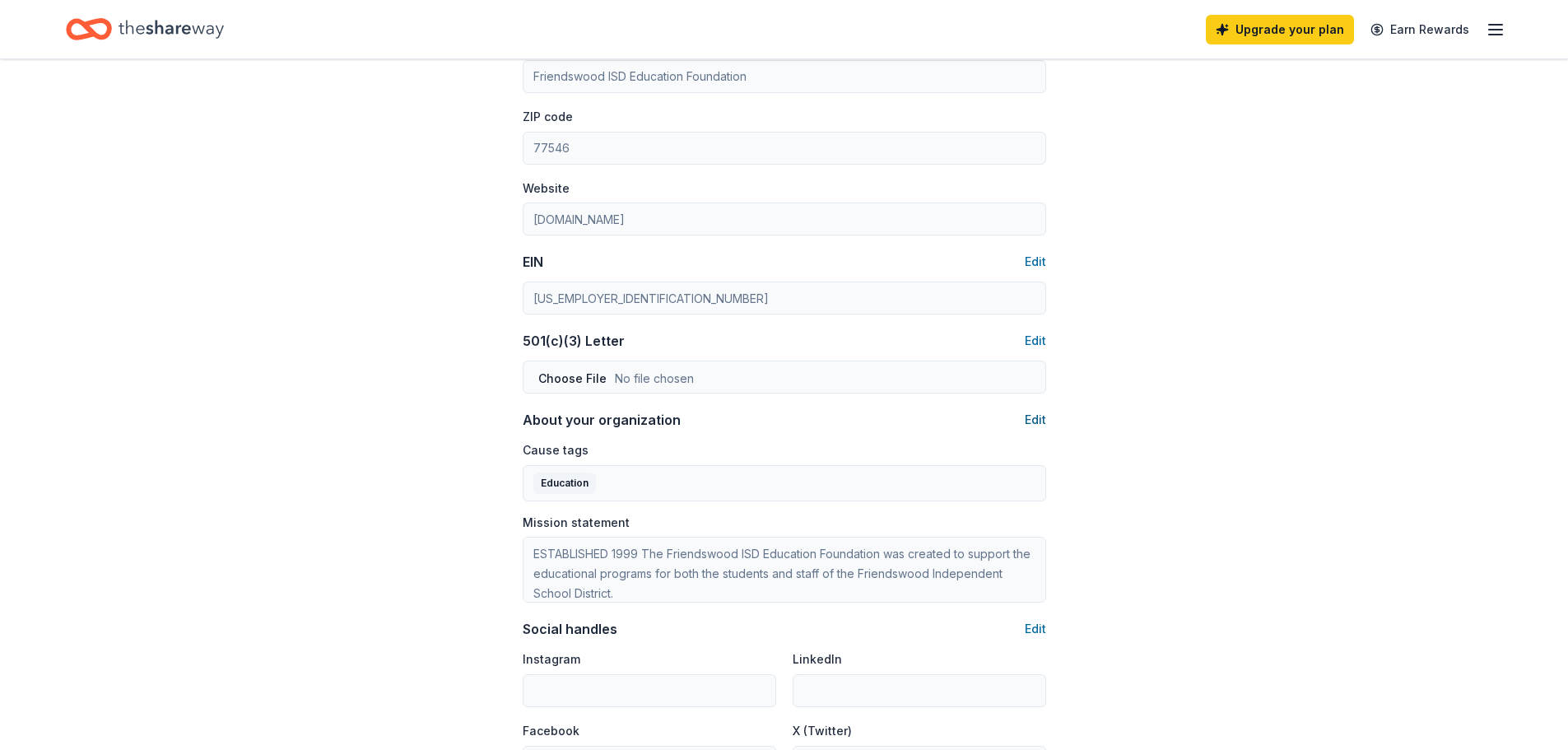
click at [1030, 419] on button "Edit" at bounding box center [1035, 420] width 22 height 20
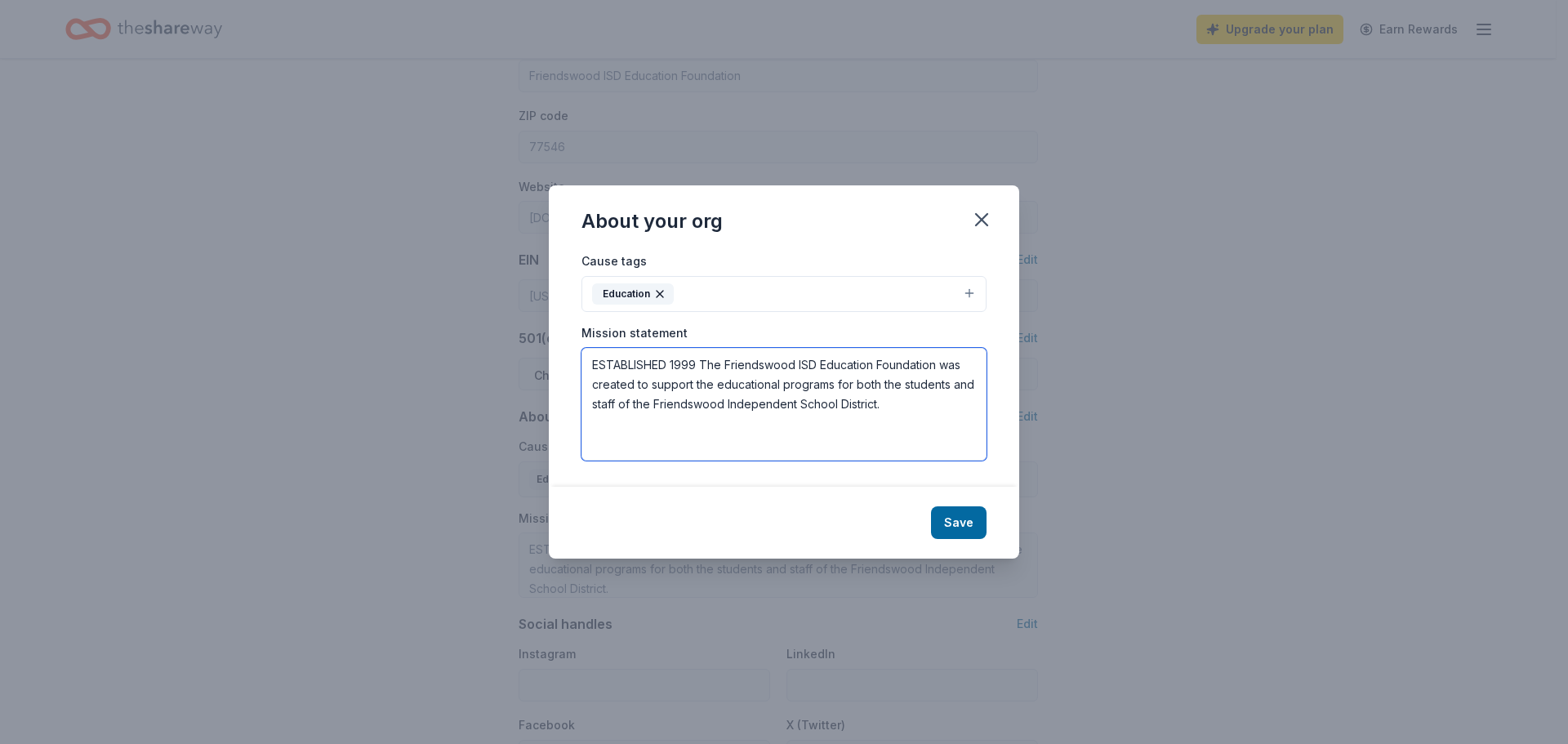
click at [709, 359] on textarea "ESTABLISHED 1999 The Friendswood ISD Education Foundation was created to suppor…" at bounding box center [784, 404] width 405 height 113
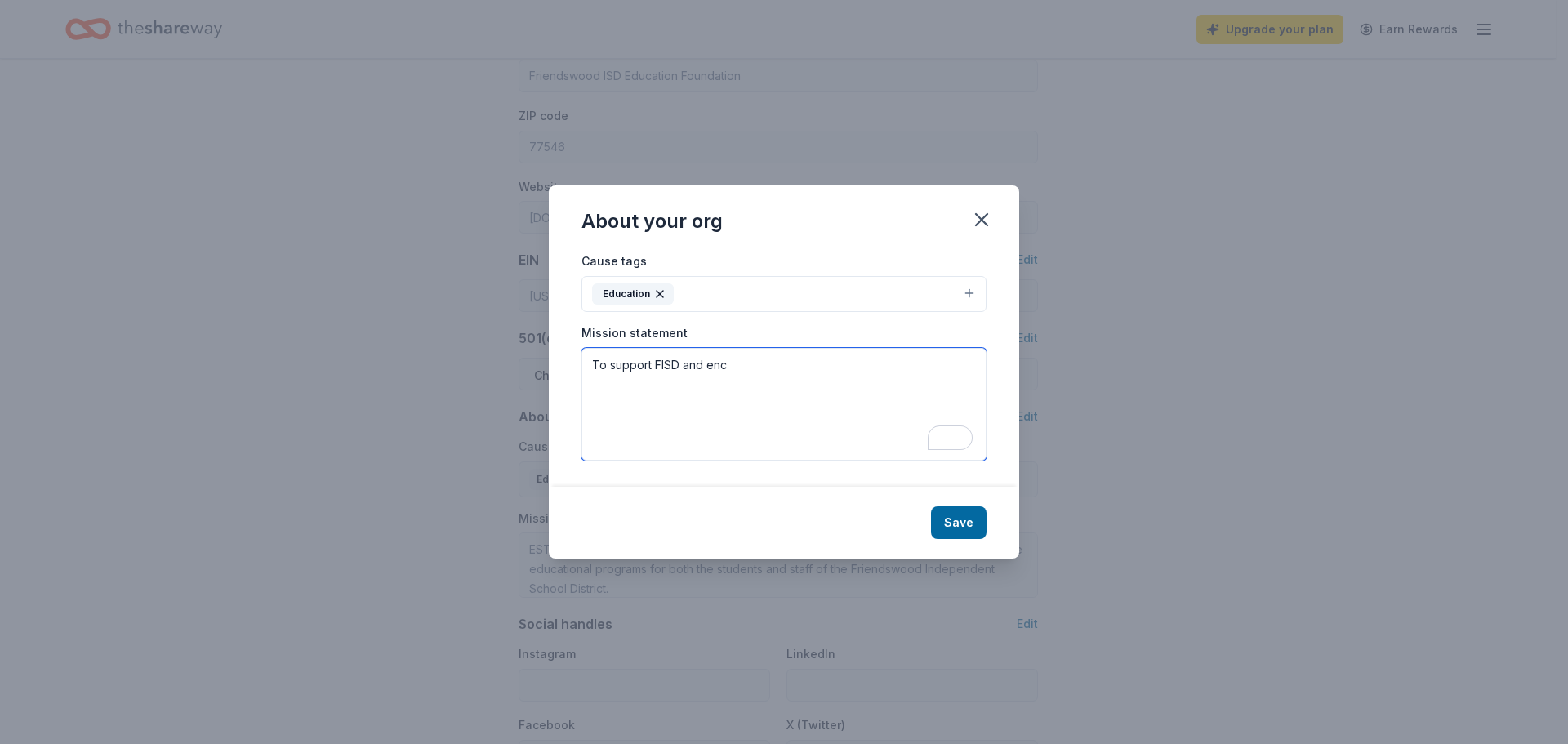
click at [761, 372] on textarea "To support FISD and enc" at bounding box center [784, 404] width 405 height 113
paste textarea "[PERSON_NAME] student and teacher experiences by providing innovative and engag…"
type textarea "To support FISD and enhance student and teacher experiences by providing innova…"
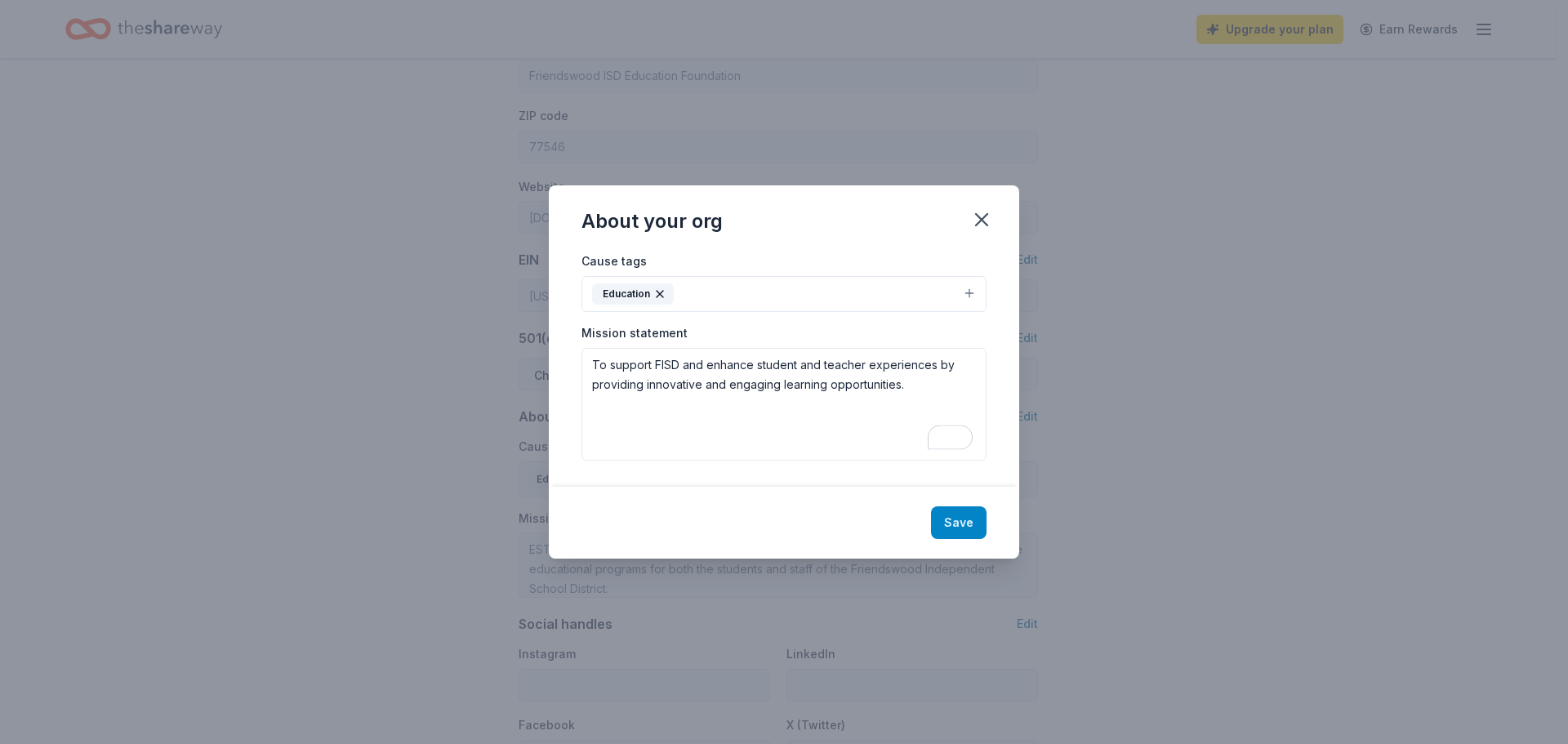
click at [952, 523] on button "Save" at bounding box center [958, 523] width 55 height 33
type textarea "To support FISD and enhance student and teacher experiences by providing innova…"
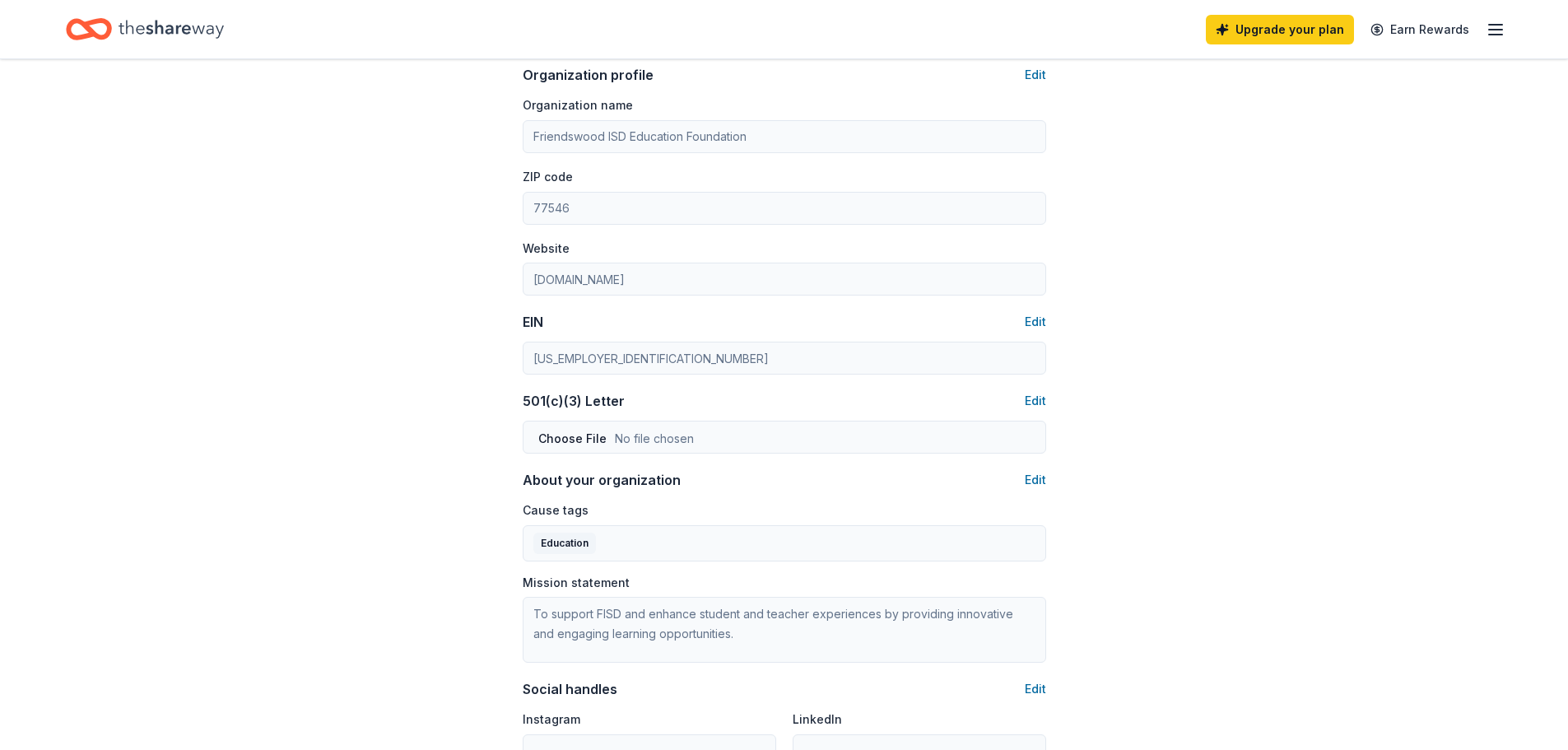
scroll to position [0, 0]
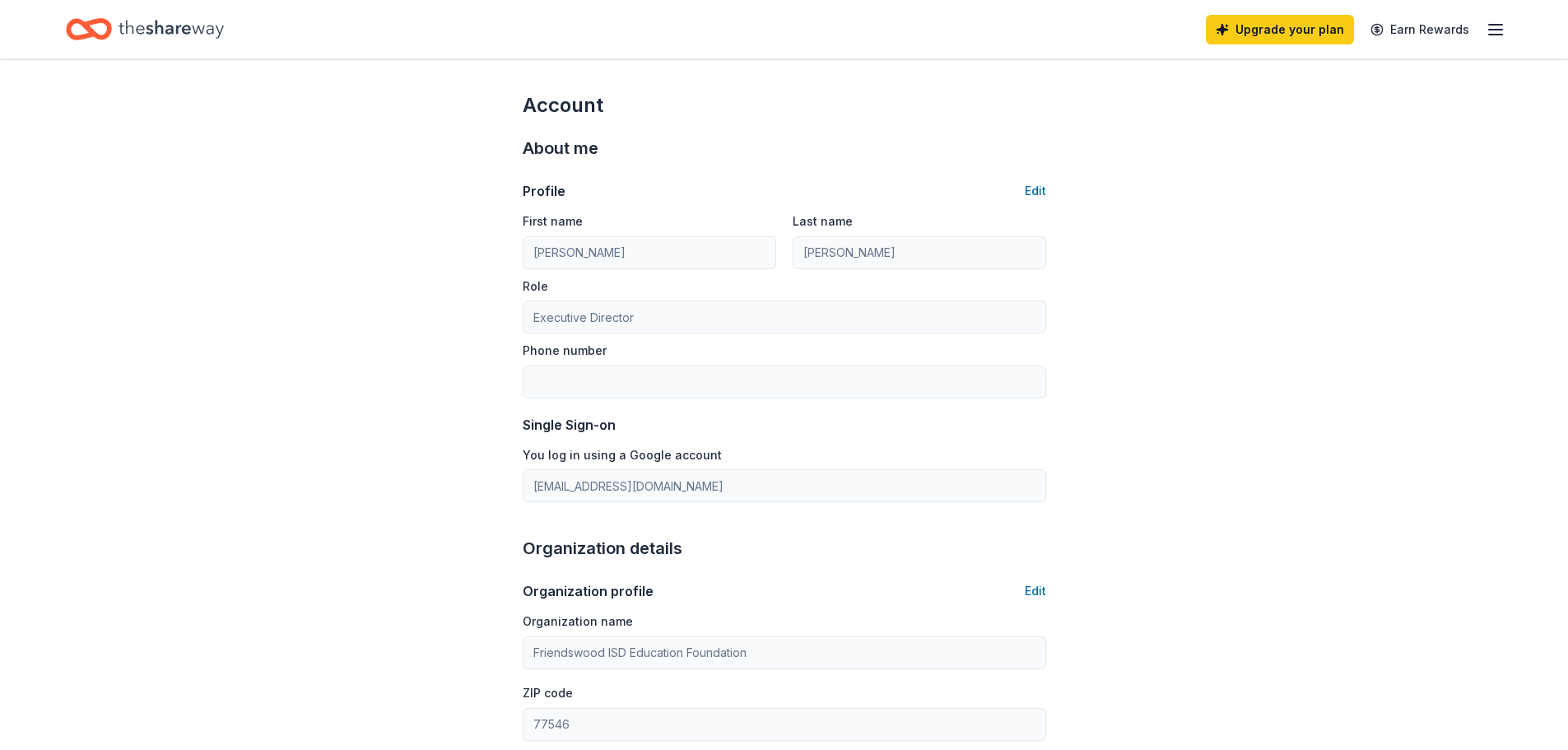
click at [1496, 24] on line "button" at bounding box center [1496, 24] width 13 height 0
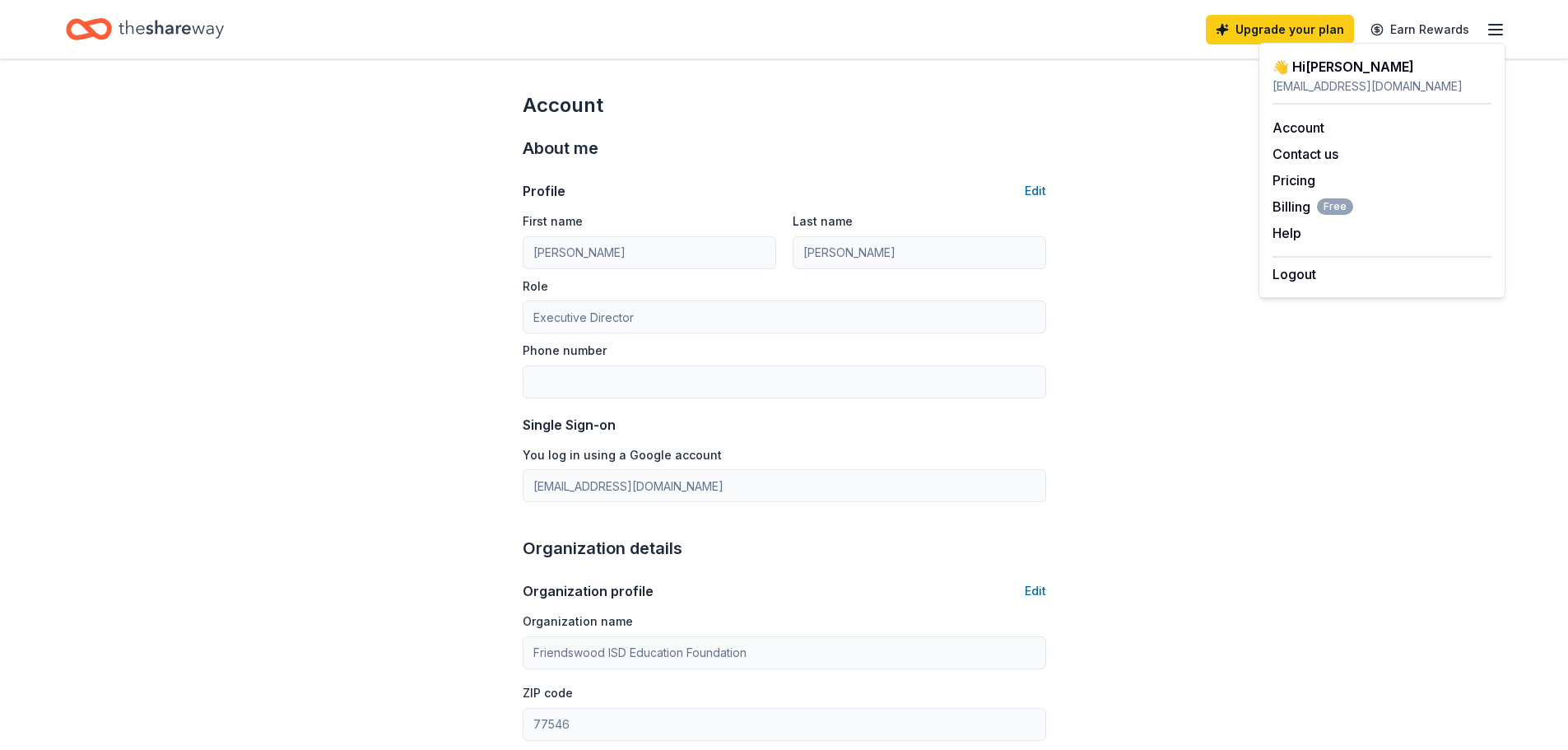
click at [151, 24] on icon "Home" at bounding box center [171, 29] width 106 height 34
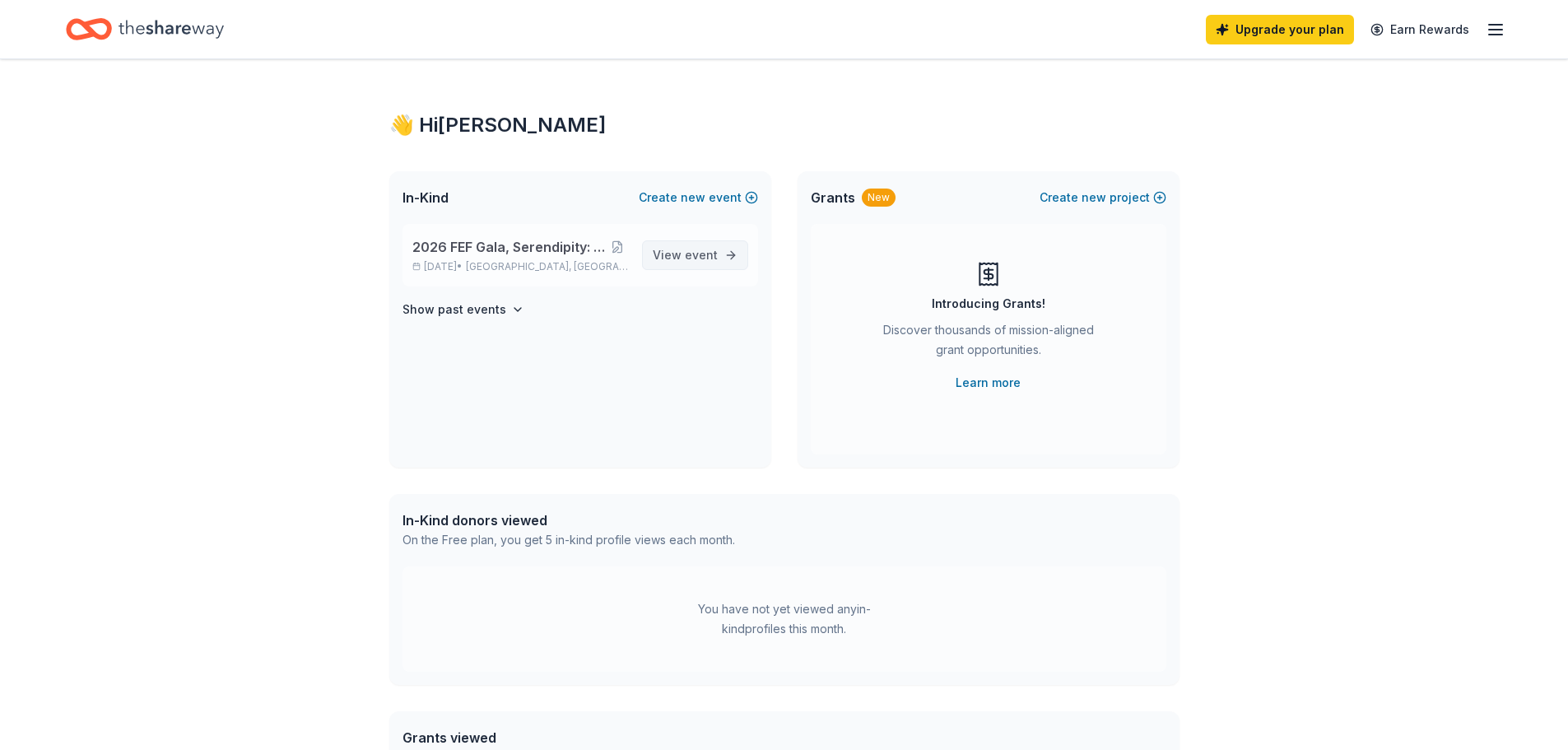
click at [680, 264] on span "View event" at bounding box center [685, 255] width 65 height 20
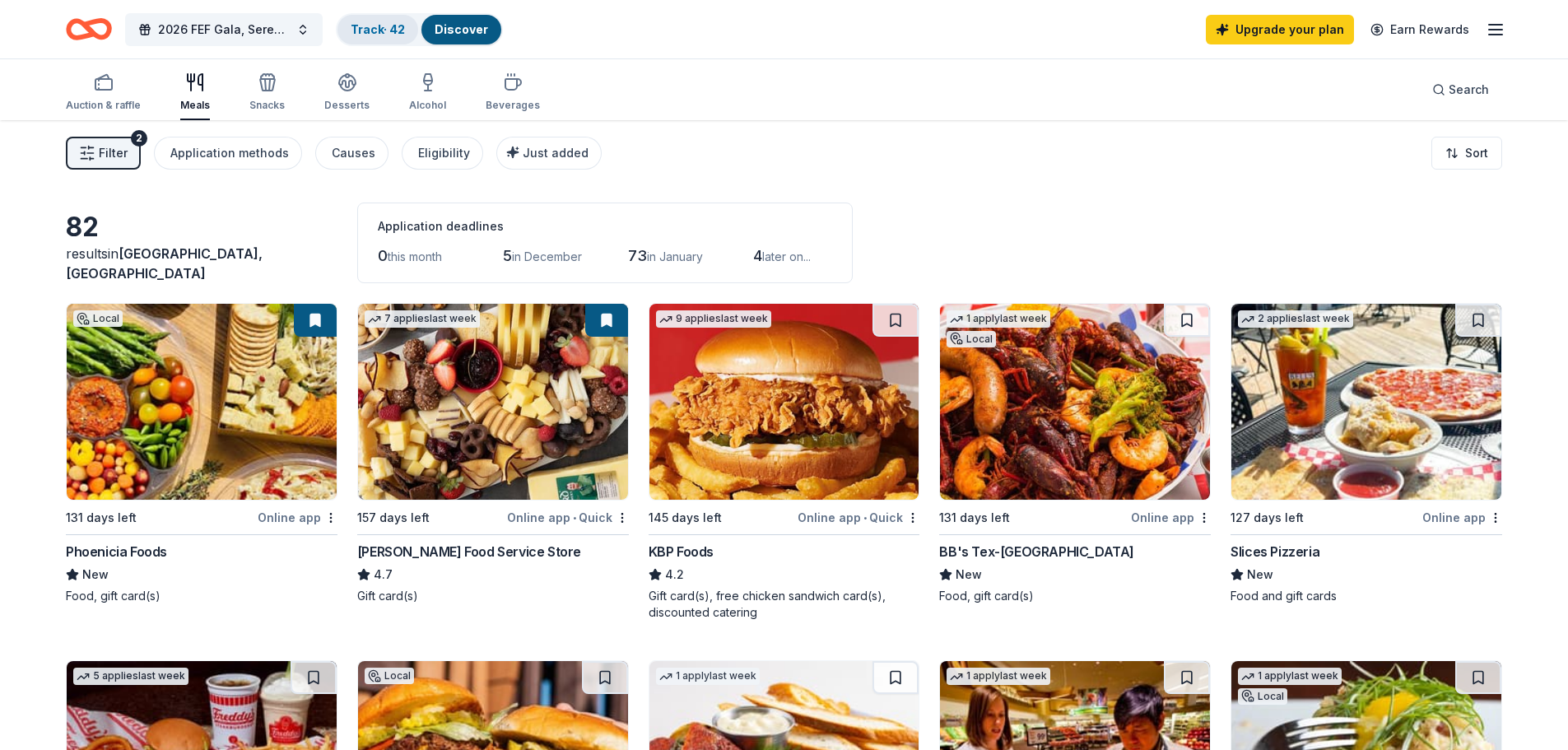
click at [382, 27] on link "Track · 42" at bounding box center [378, 29] width 54 height 14
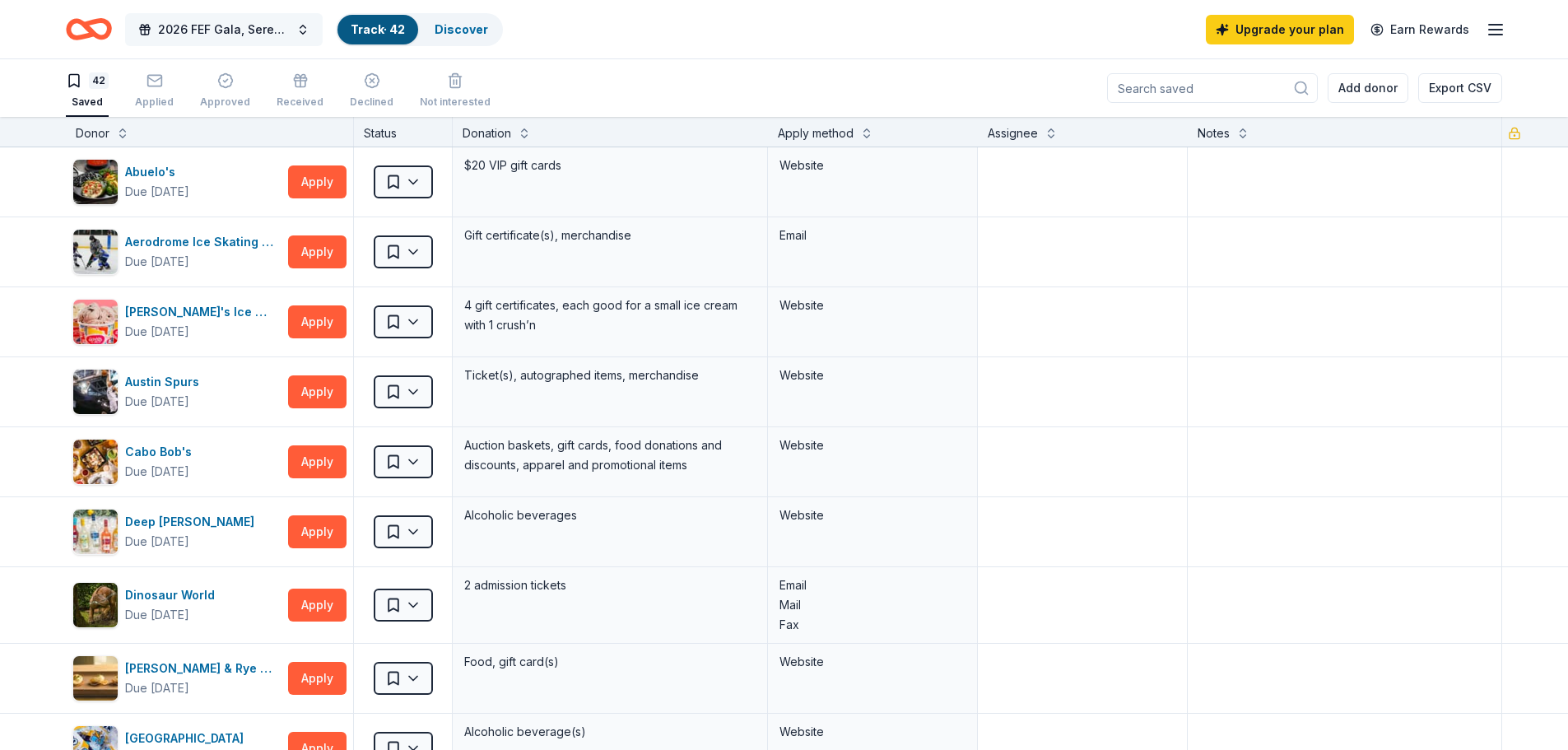
click at [234, 37] on span "2026 FEF Gala, Serendipity: A Sweet Escape" at bounding box center [224, 30] width 132 height 20
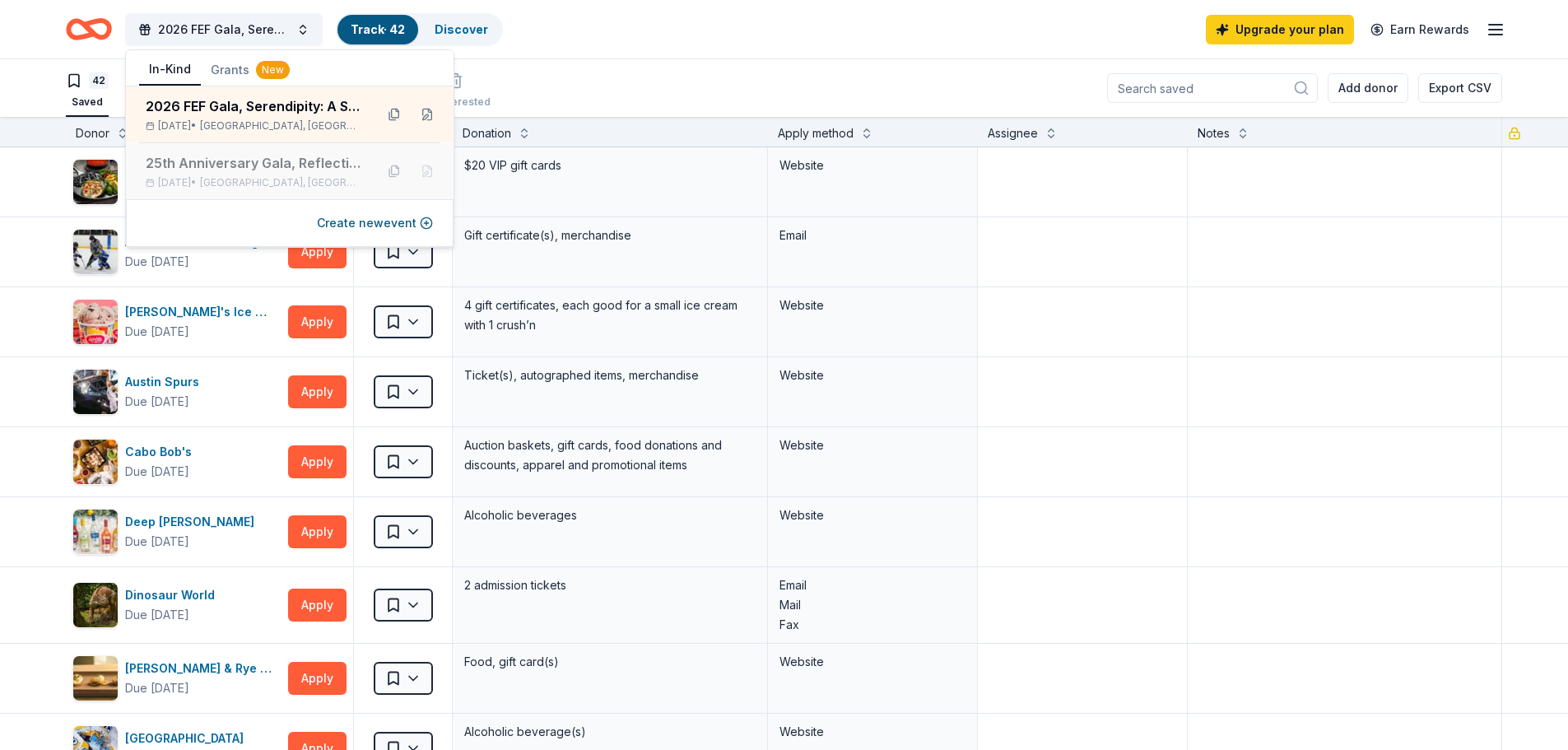
click at [270, 166] on div "25th Anniversary Gala, Reflections" at bounding box center [253, 162] width 216 height 20
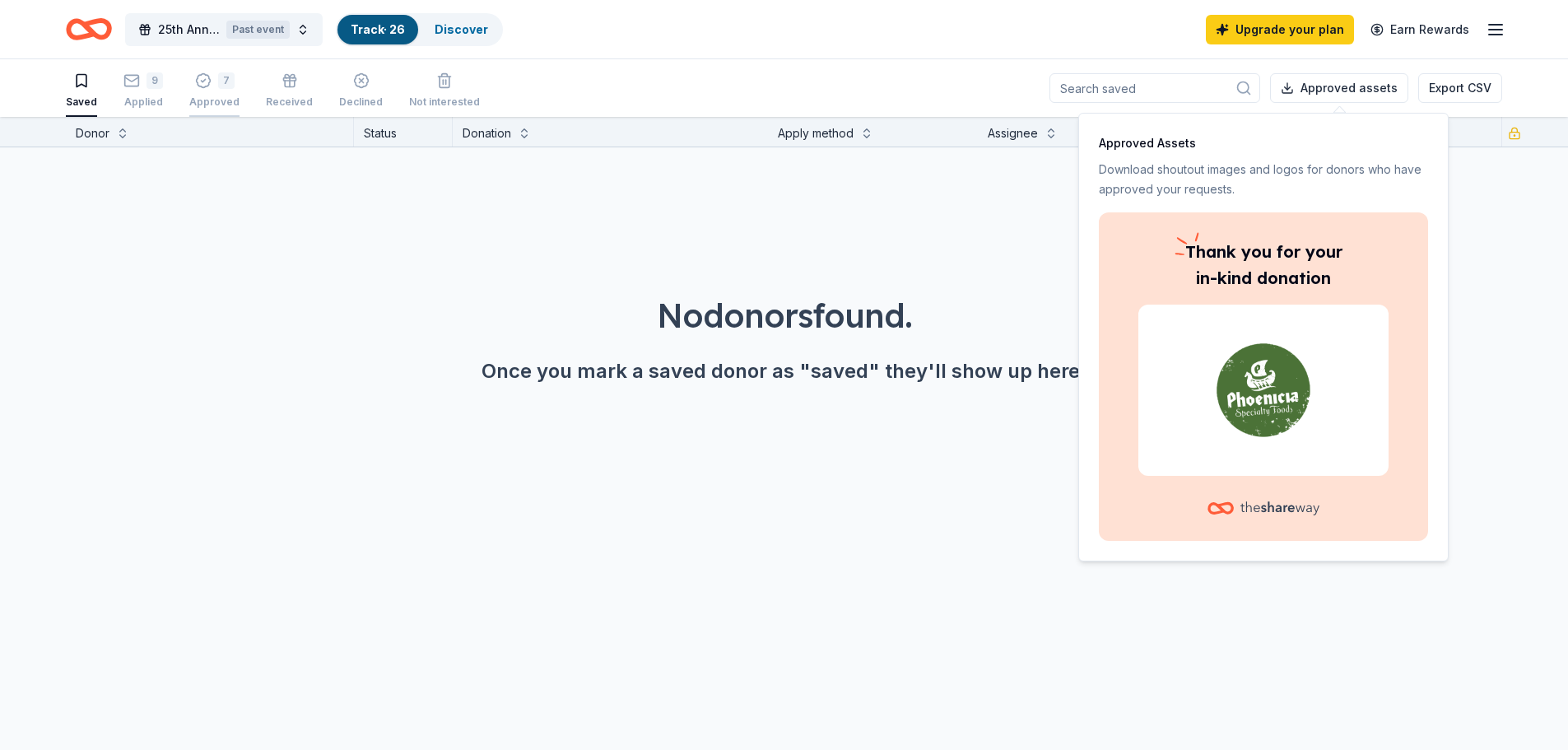
click at [225, 90] on div "7 Approved" at bounding box center [215, 90] width 51 height 36
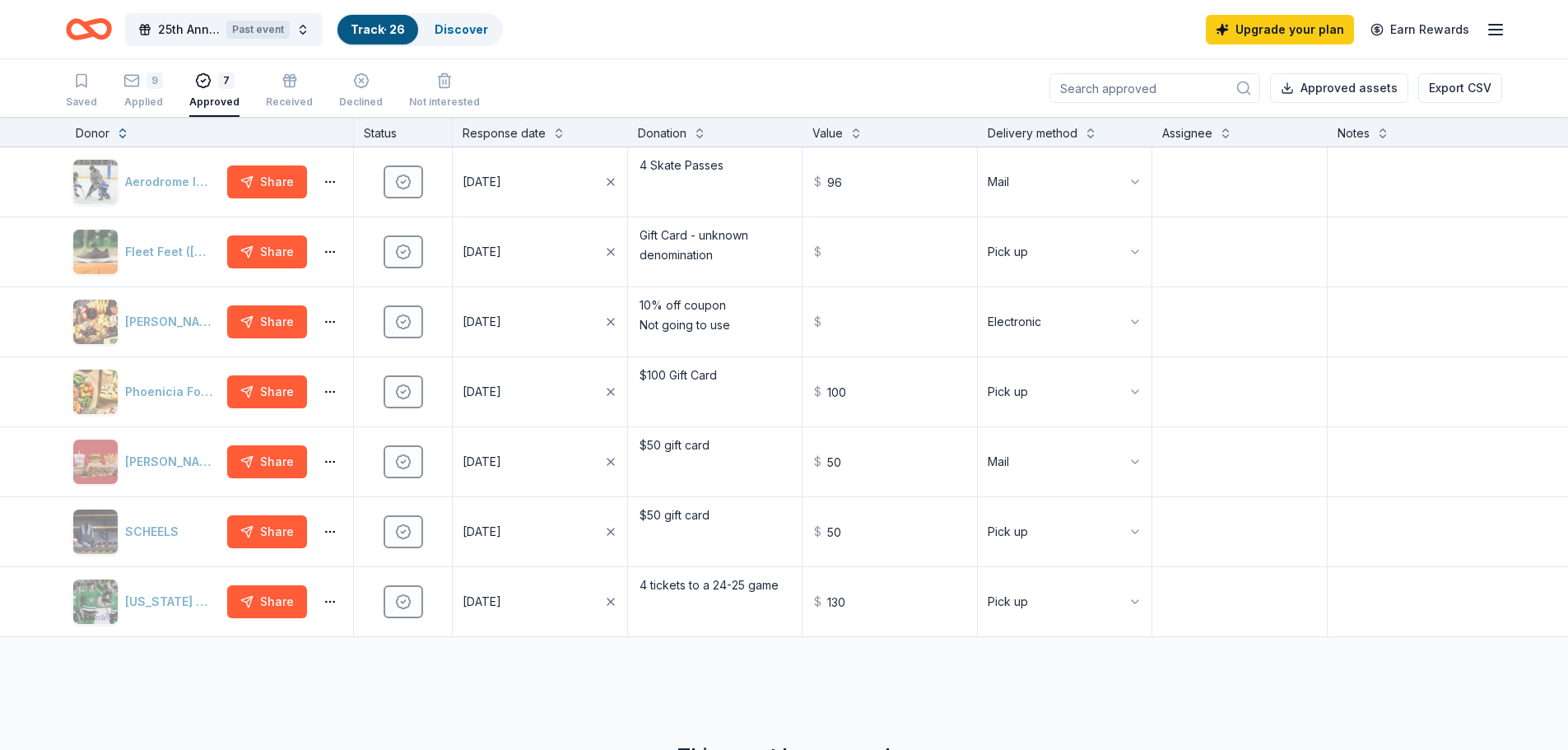
click at [1496, 28] on icon "button" at bounding box center [1496, 30] width 20 height 20
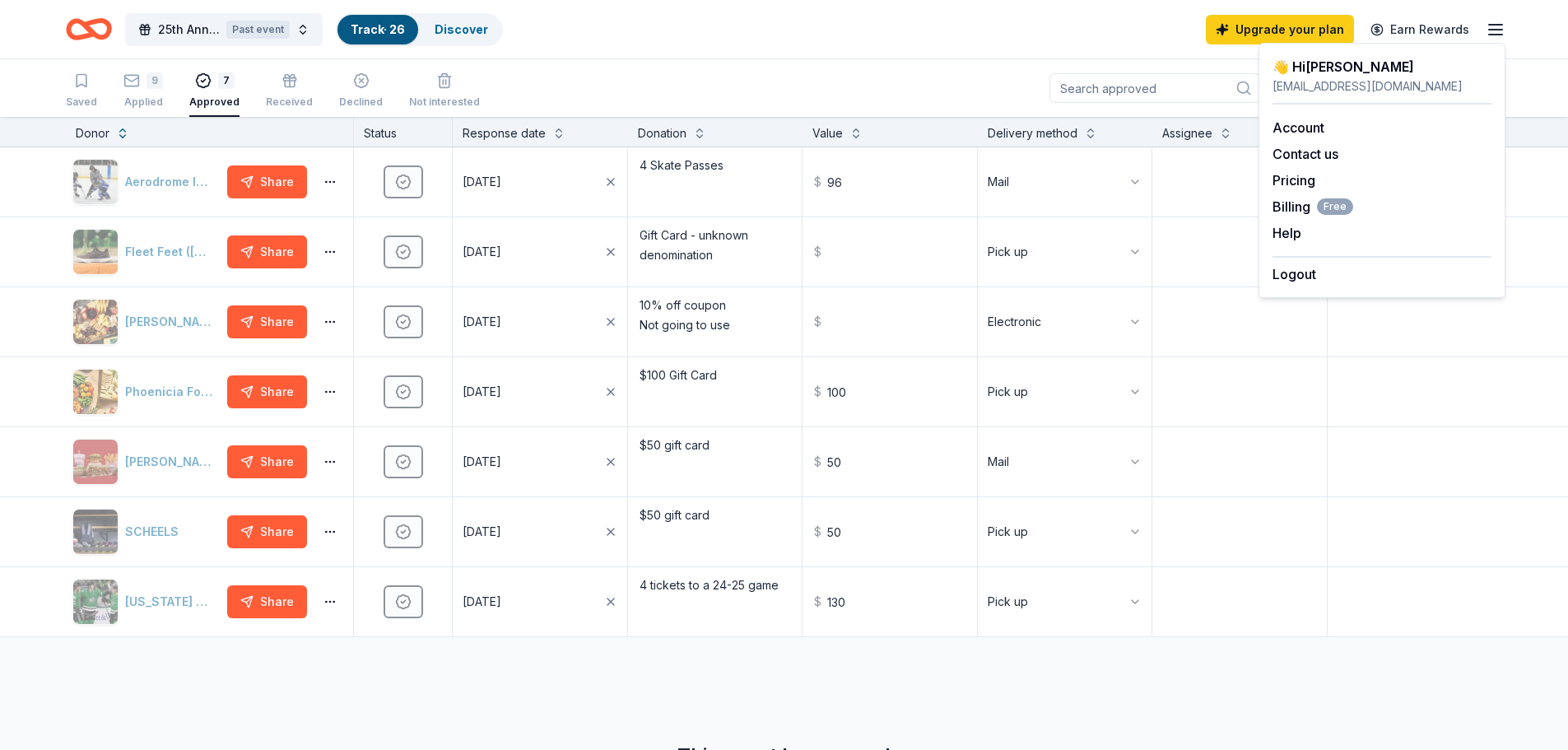
click at [777, 75] on div "Saved 9 Applied 7 Approved Received Declined Not interested Approved assets Exp…" at bounding box center [784, 88] width 1437 height 58
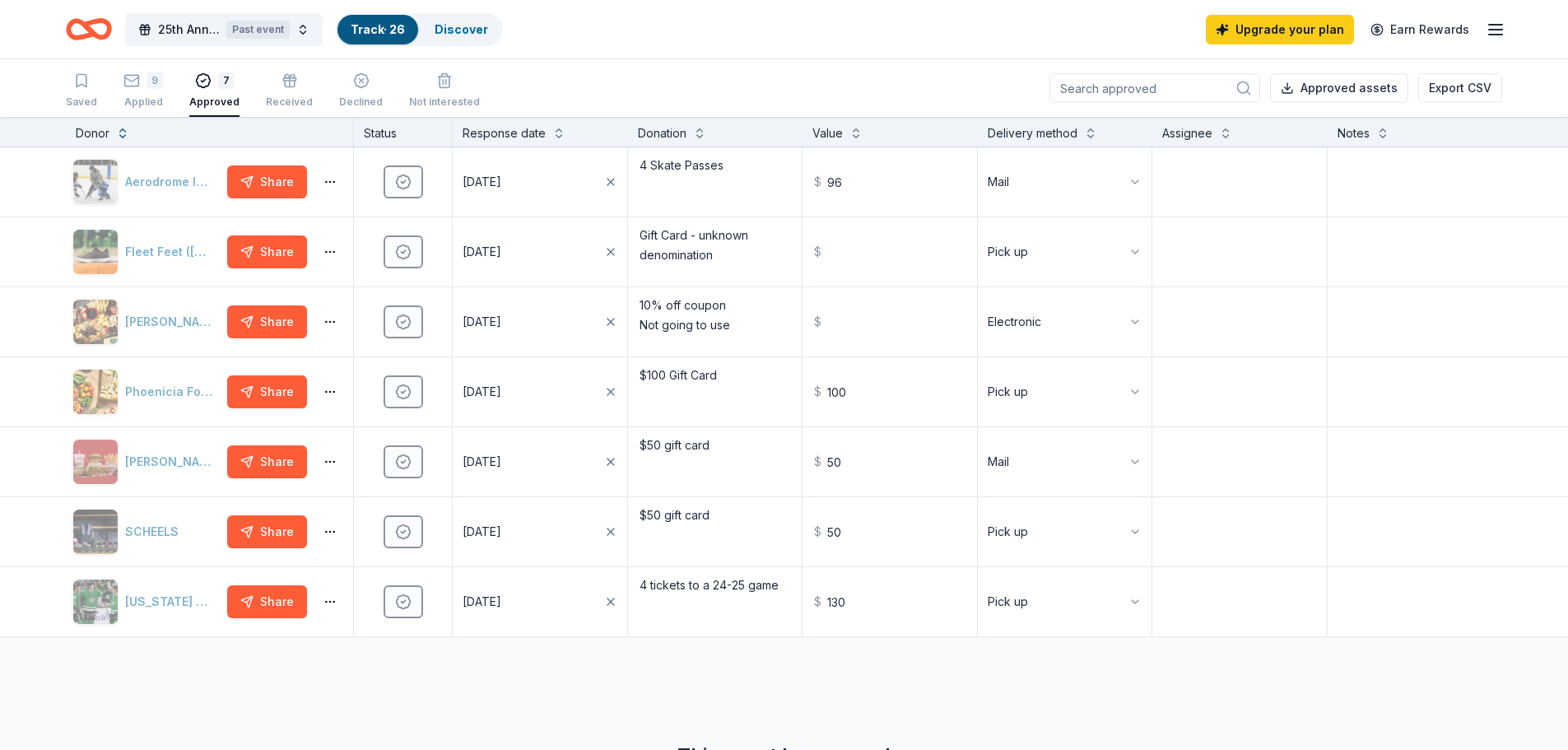
click at [1496, 32] on icon "button" at bounding box center [1496, 30] width 20 height 20
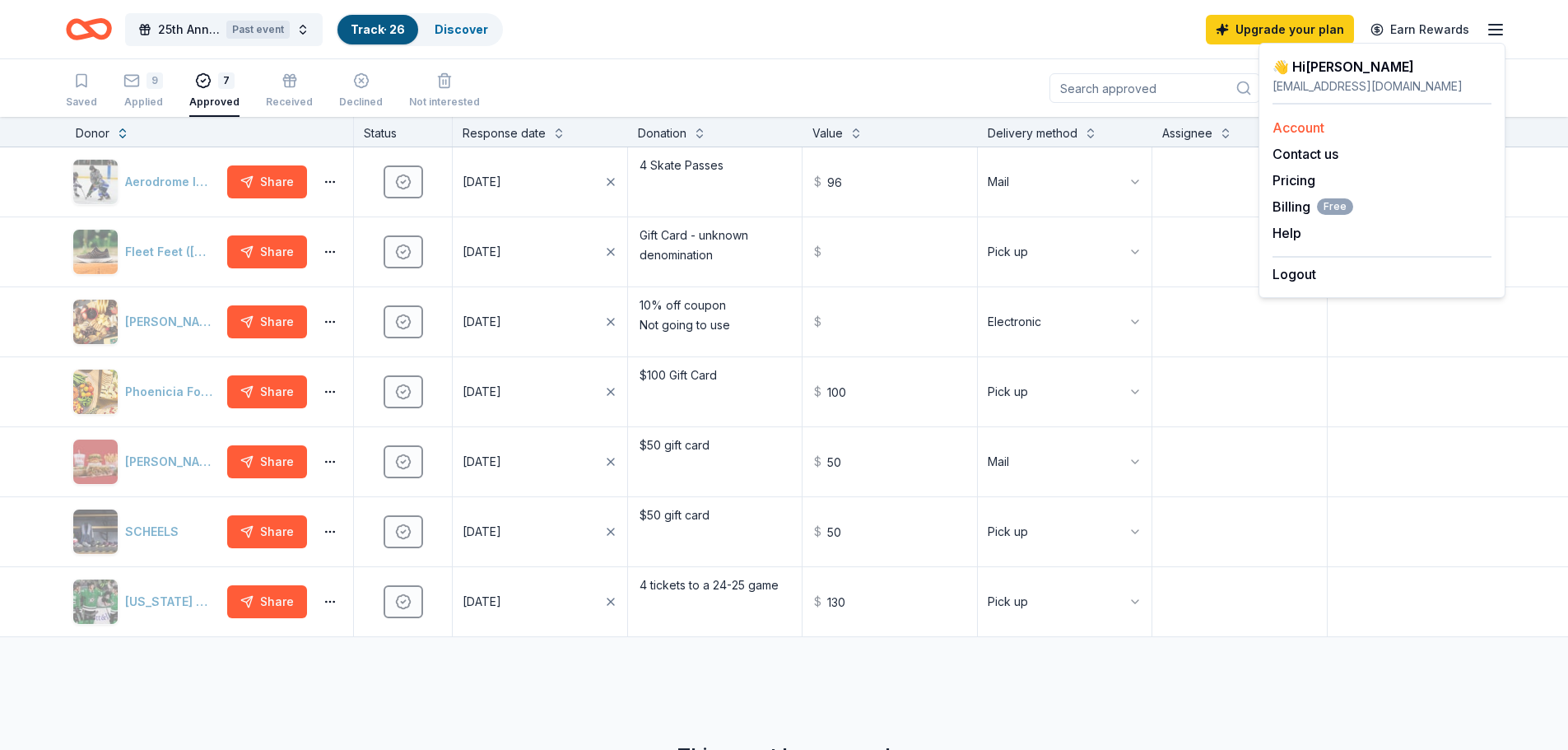
click at [1310, 120] on link "Account" at bounding box center [1298, 127] width 52 height 17
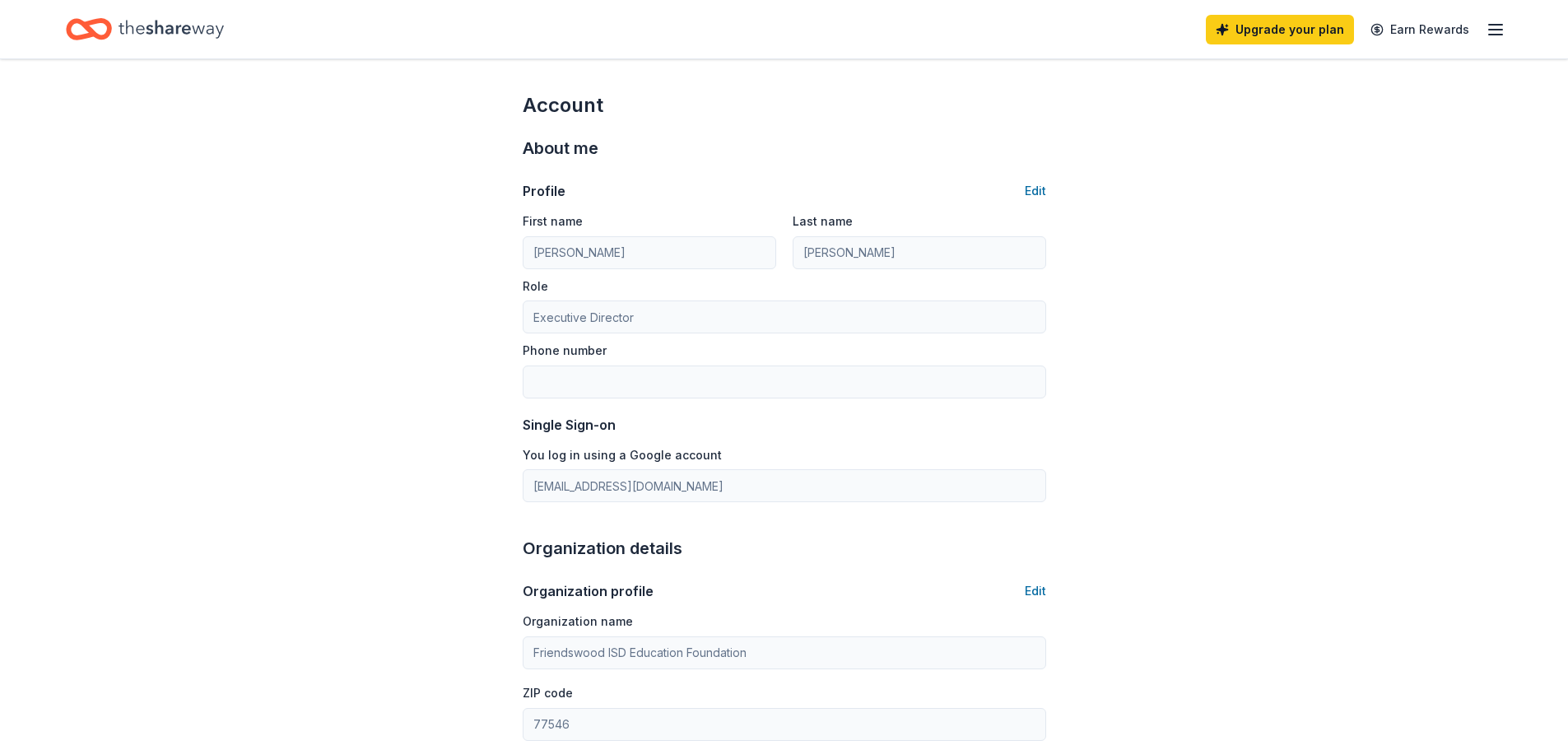
click at [1500, 29] on icon "button" at bounding box center [1496, 30] width 20 height 20
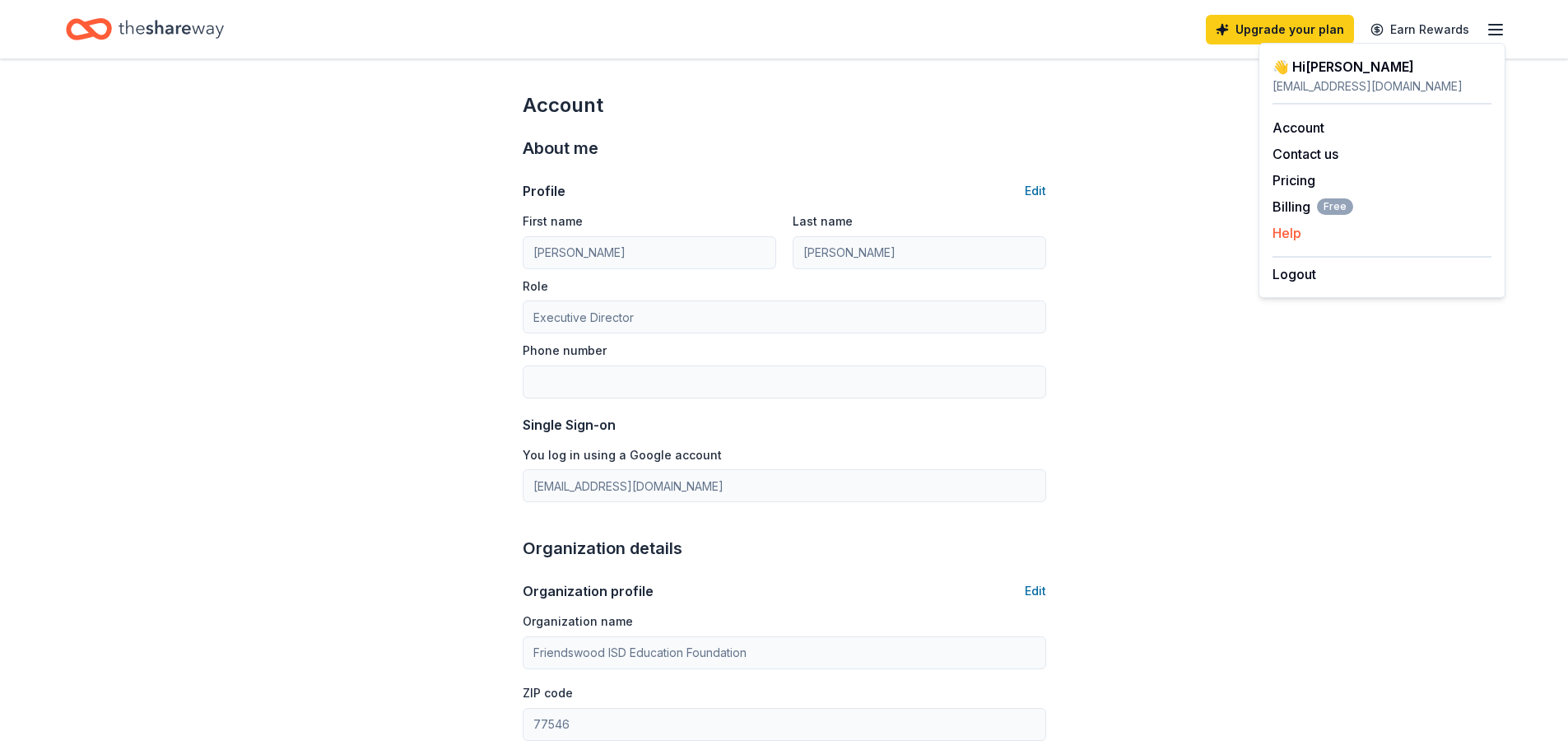
click at [1299, 233] on button "Help" at bounding box center [1287, 233] width 29 height 20
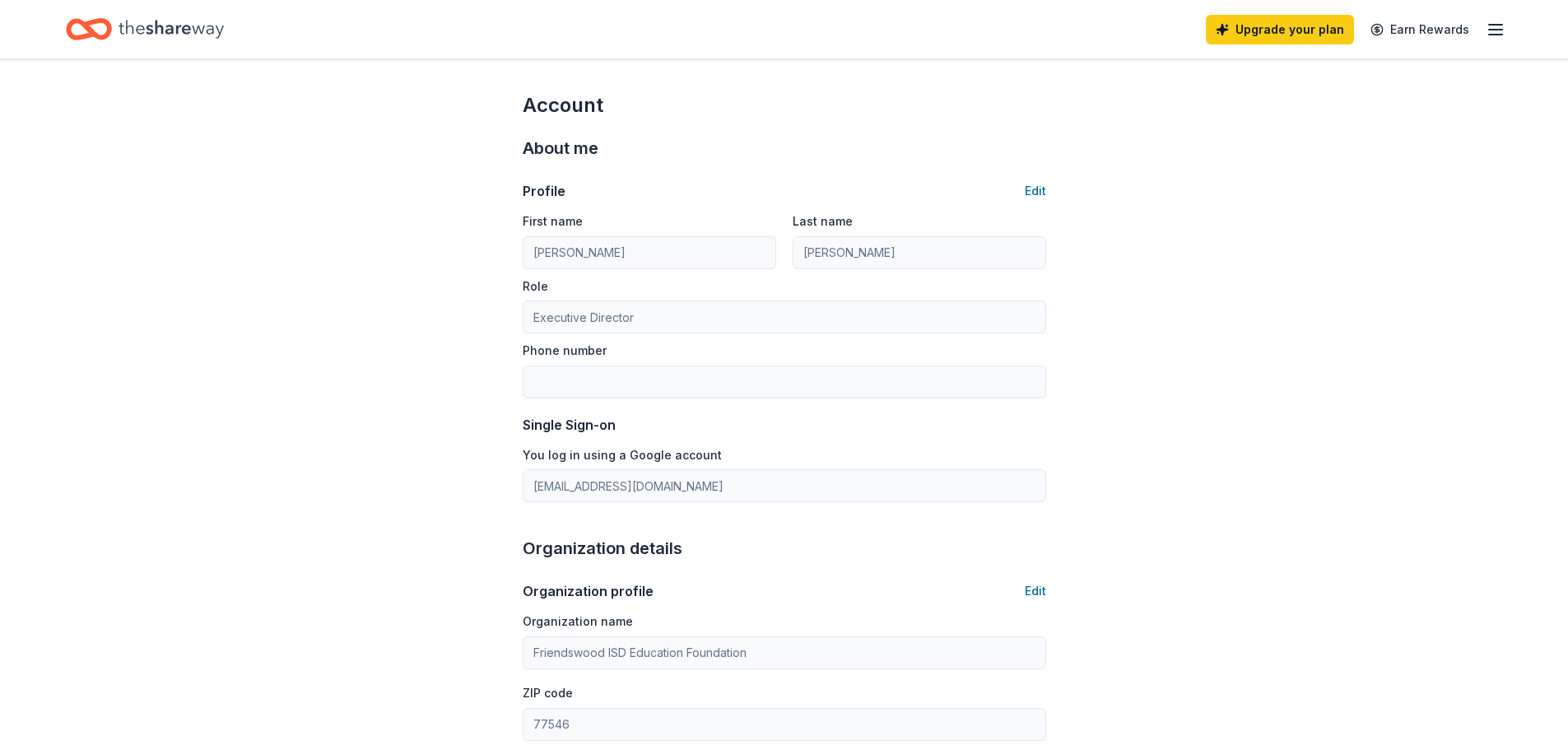
click at [1491, 31] on icon "button" at bounding box center [1496, 30] width 20 height 20
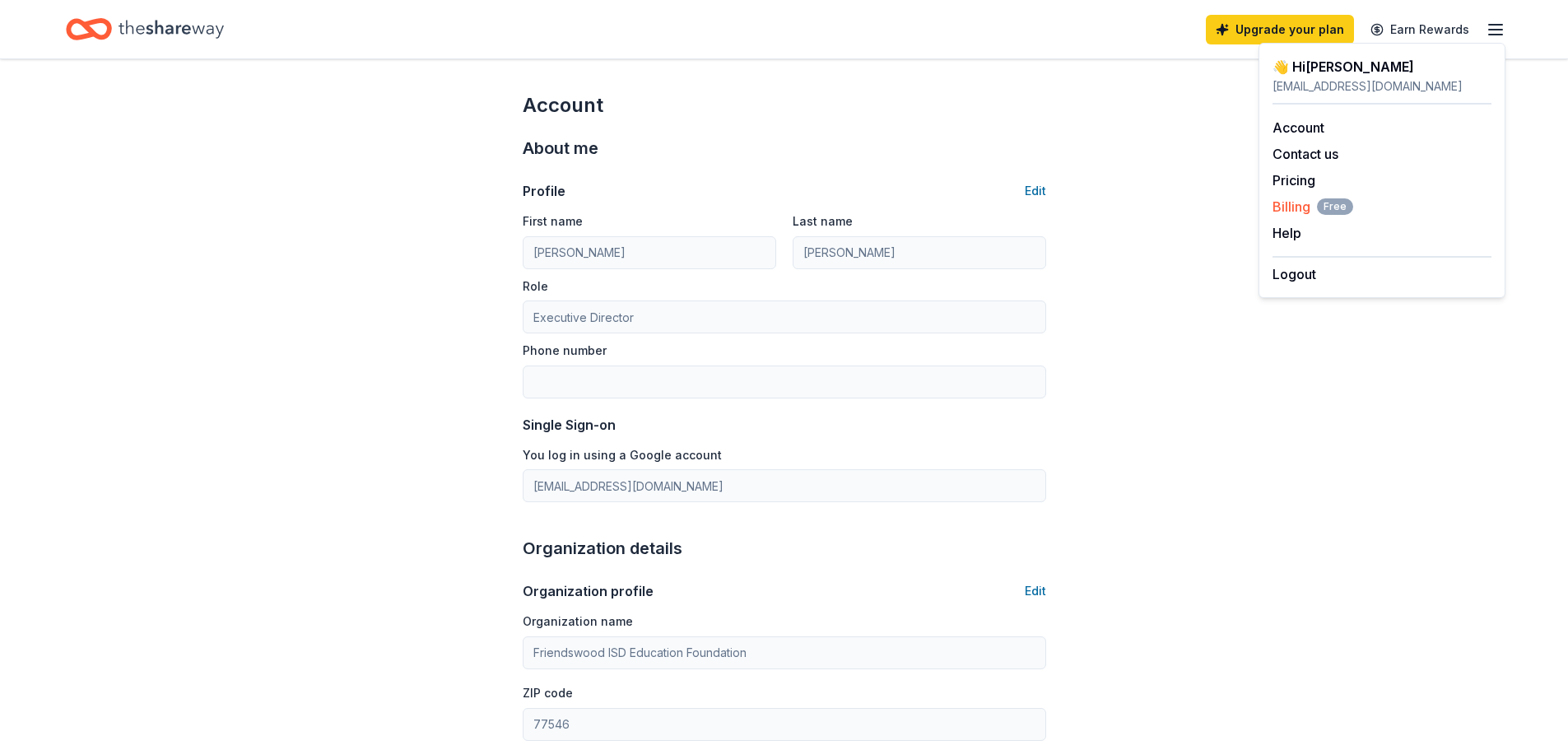
click at [1292, 204] on span "Billing Free" at bounding box center [1313, 206] width 80 height 20
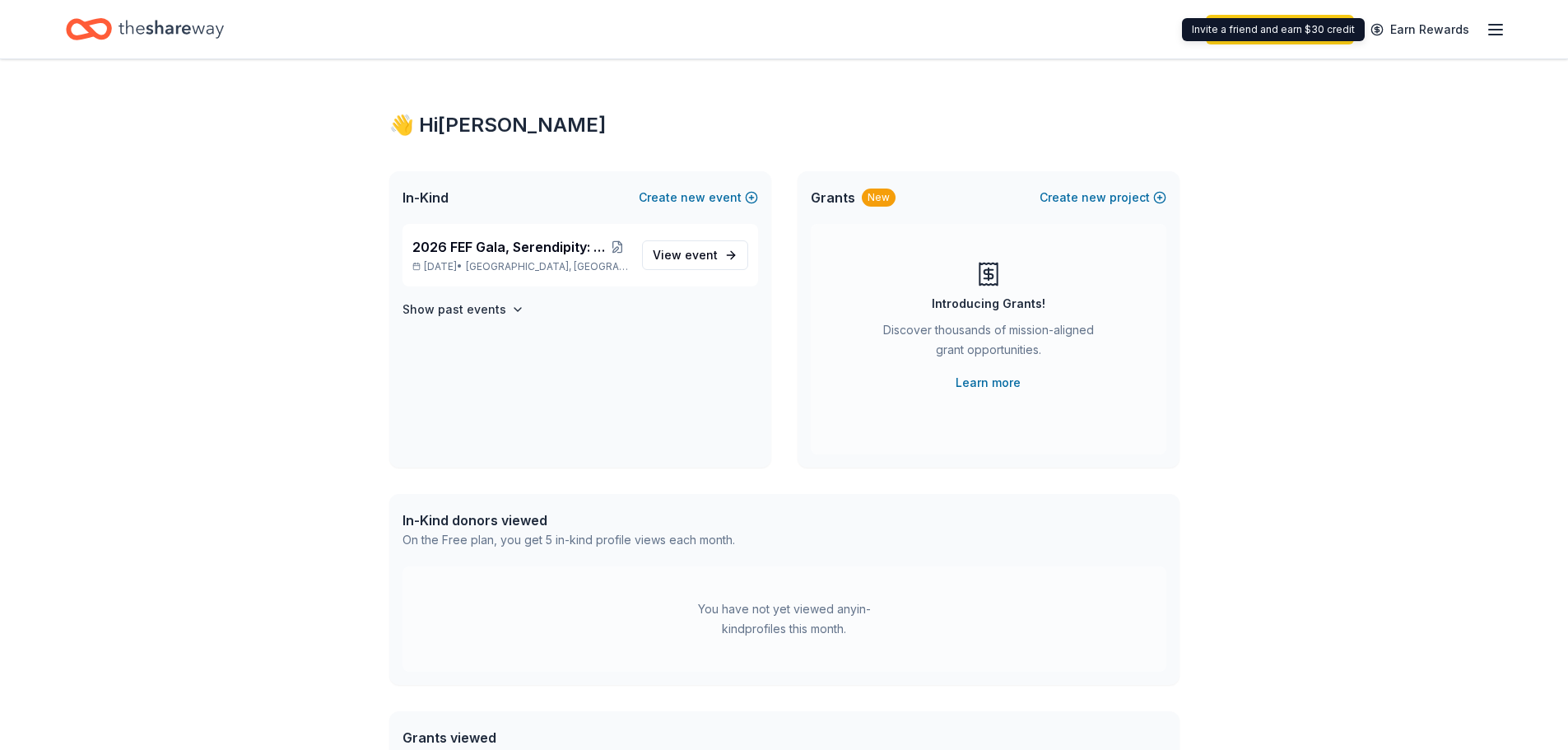
click at [1490, 33] on icon "button" at bounding box center [1496, 30] width 20 height 20
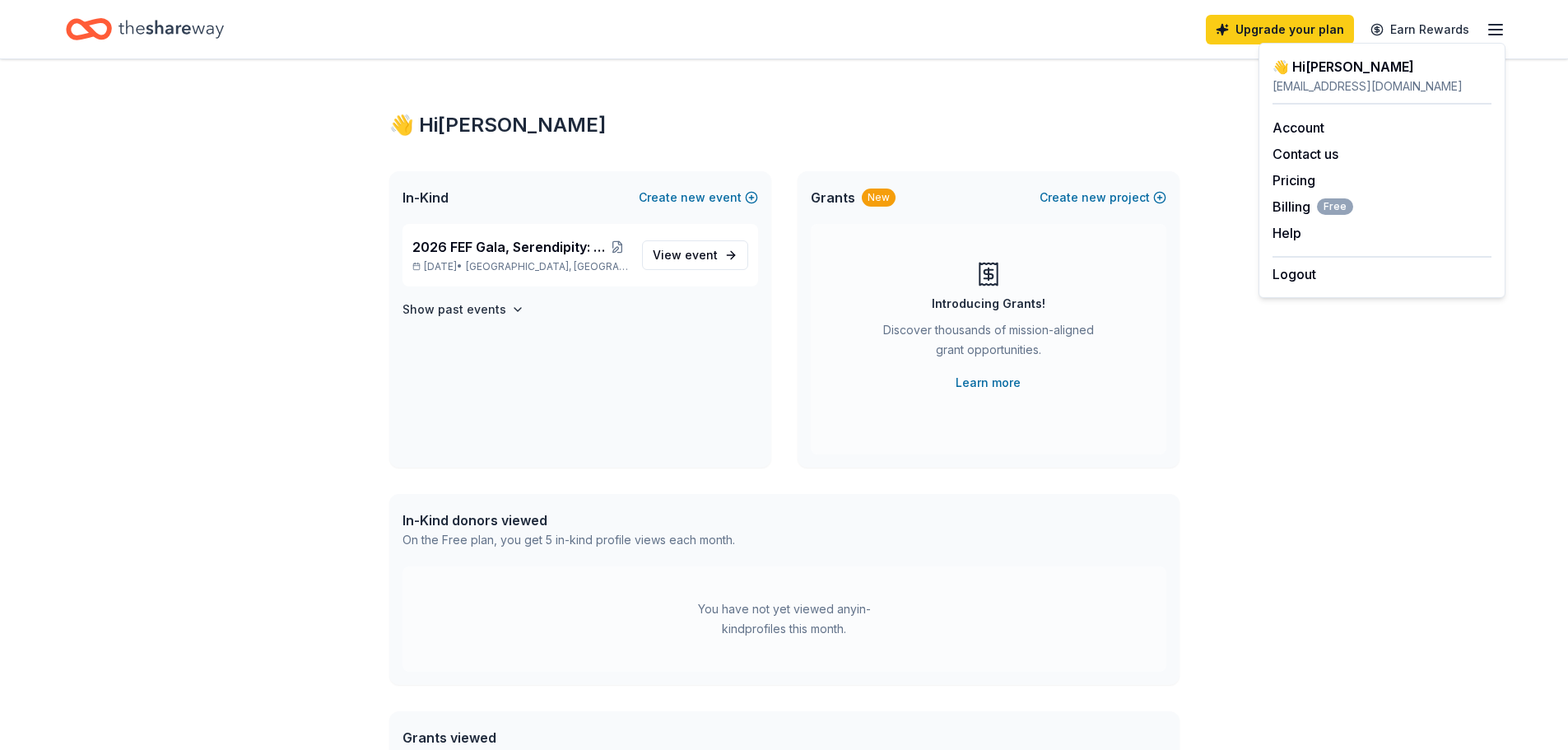
click at [1270, 207] on div "👋 Hi Ashley aadair@fisdk12.net Account Contact us Pricing Billing Free Help Ear…" at bounding box center [1382, 170] width 247 height 255
click at [1279, 207] on span "Billing Free" at bounding box center [1313, 206] width 80 height 20
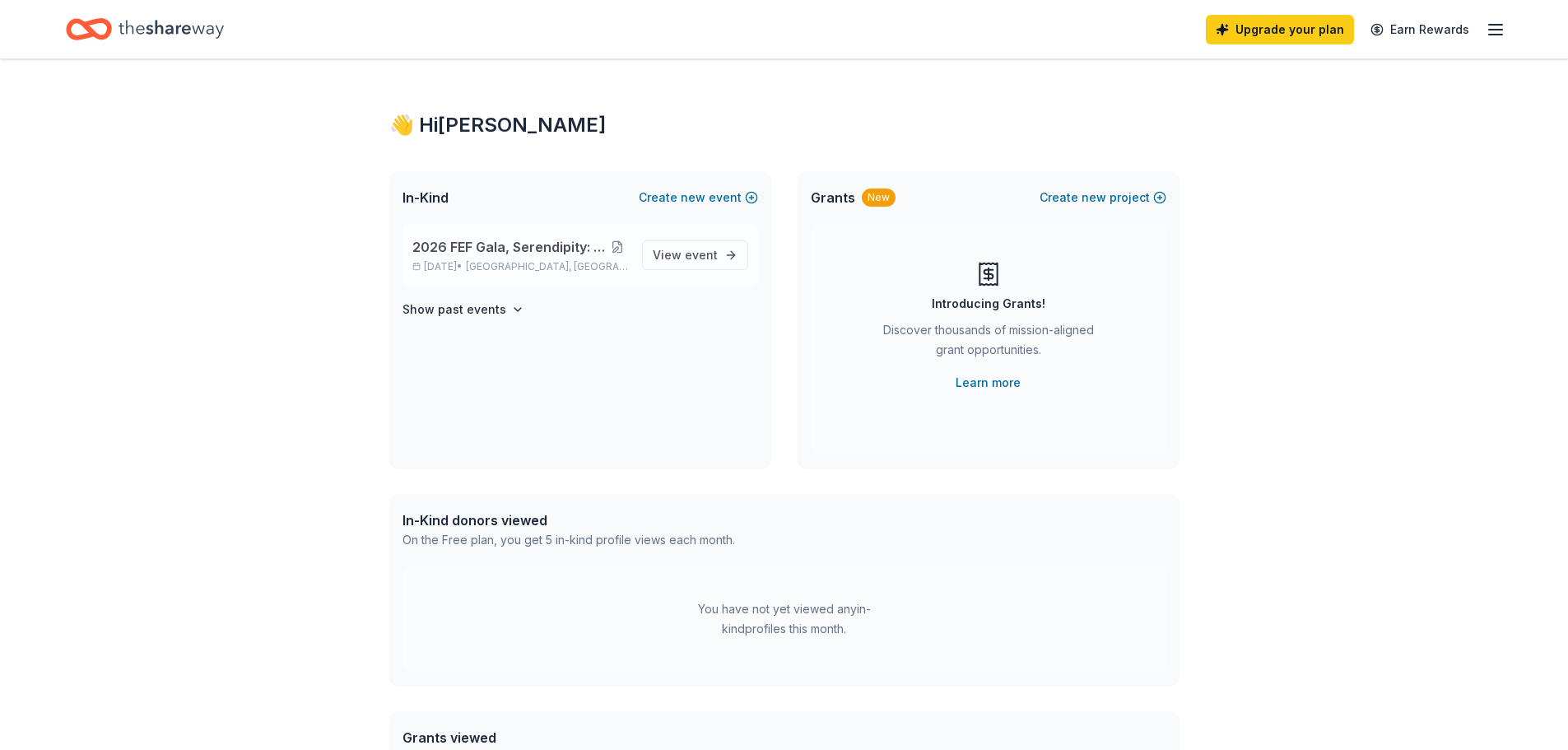
click at [615, 247] on button at bounding box center [616, 246] width 22 height 13
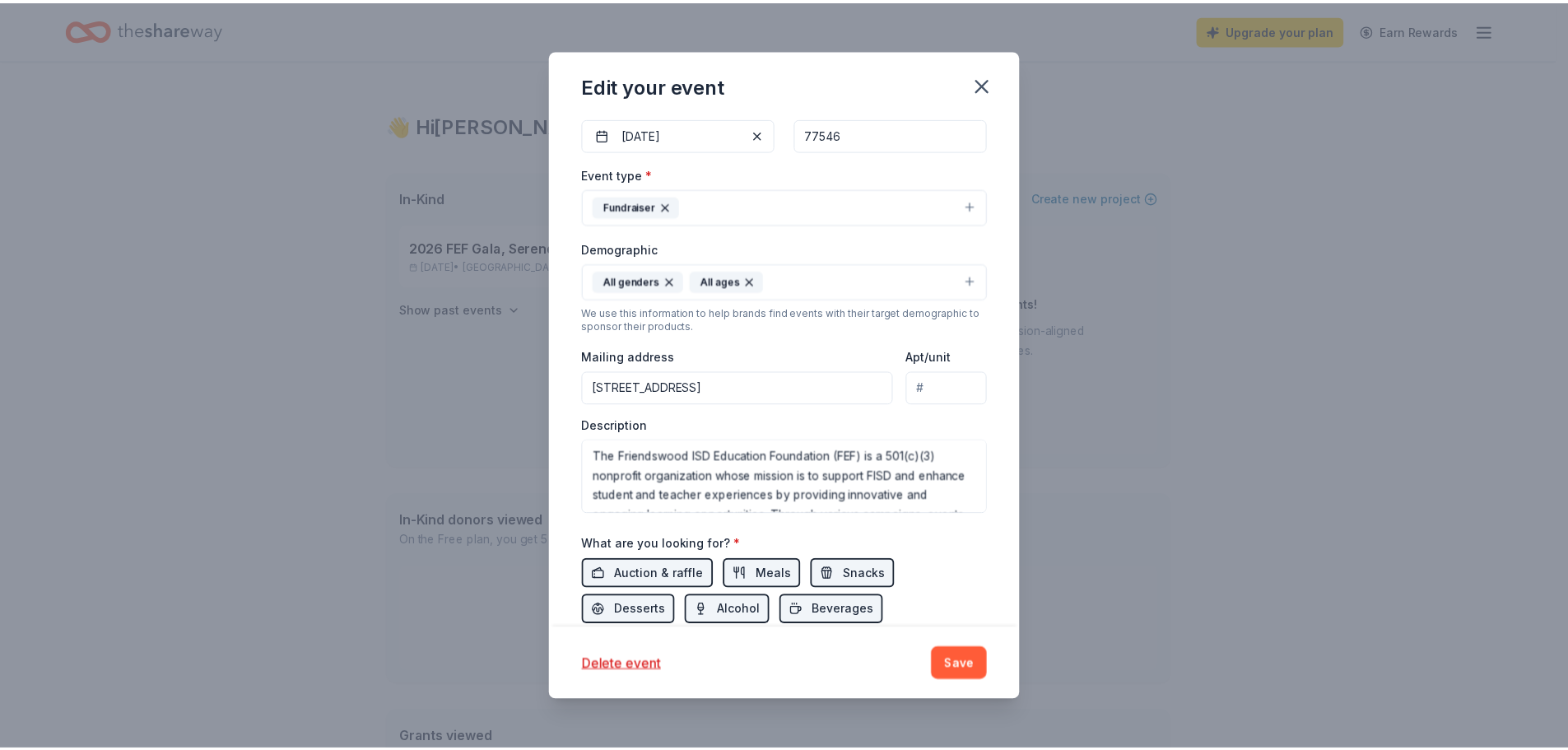
scroll to position [380, 0]
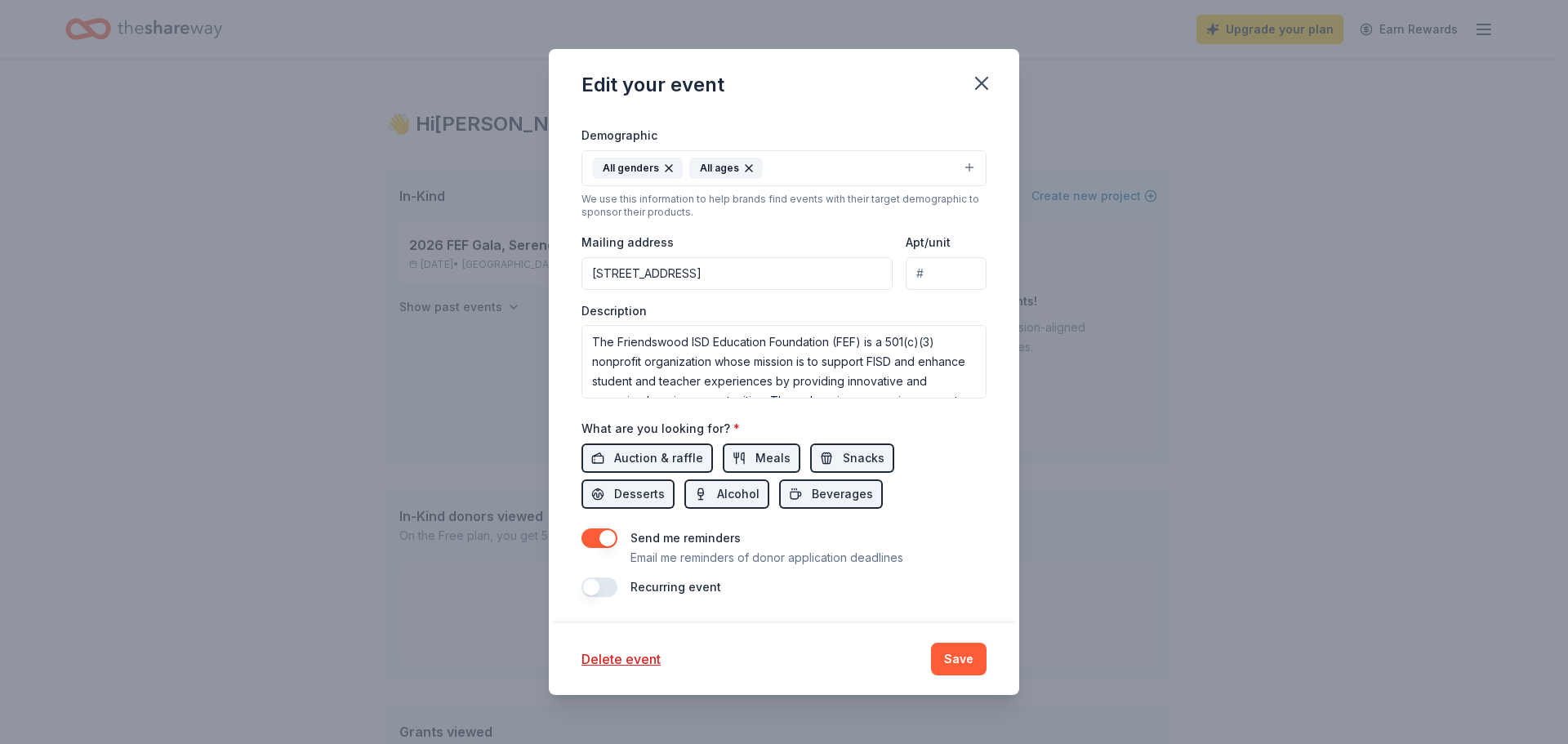
drag, startPoint x: 971, startPoint y: 91, endPoint x: 618, endPoint y: 4, distance: 363.6
click at [971, 91] on icon "button" at bounding box center [981, 83] width 23 height 23
